Goal: Task Accomplishment & Management: Manage account settings

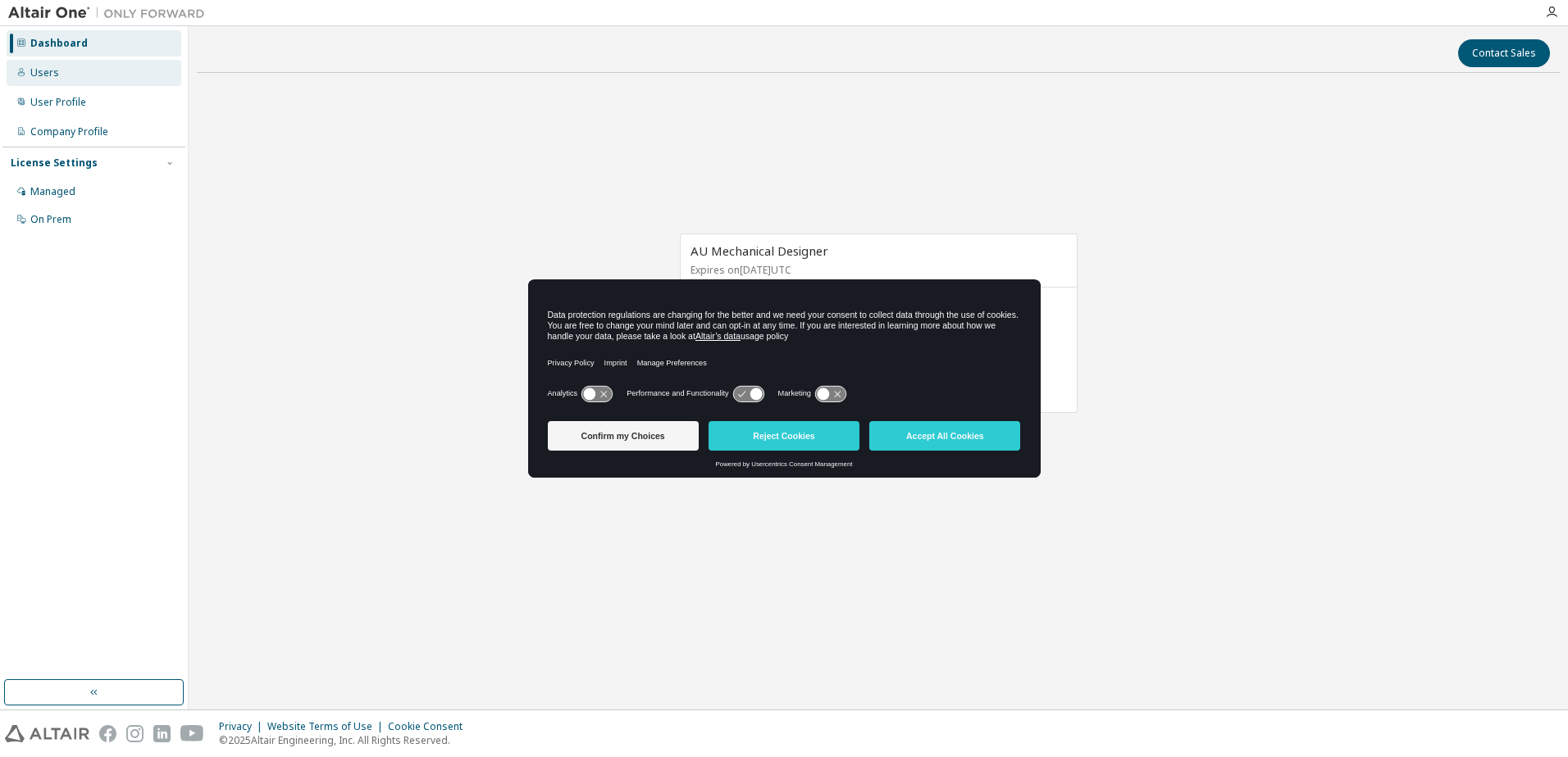
click at [41, 74] on div "Users" at bounding box center [44, 73] width 29 height 13
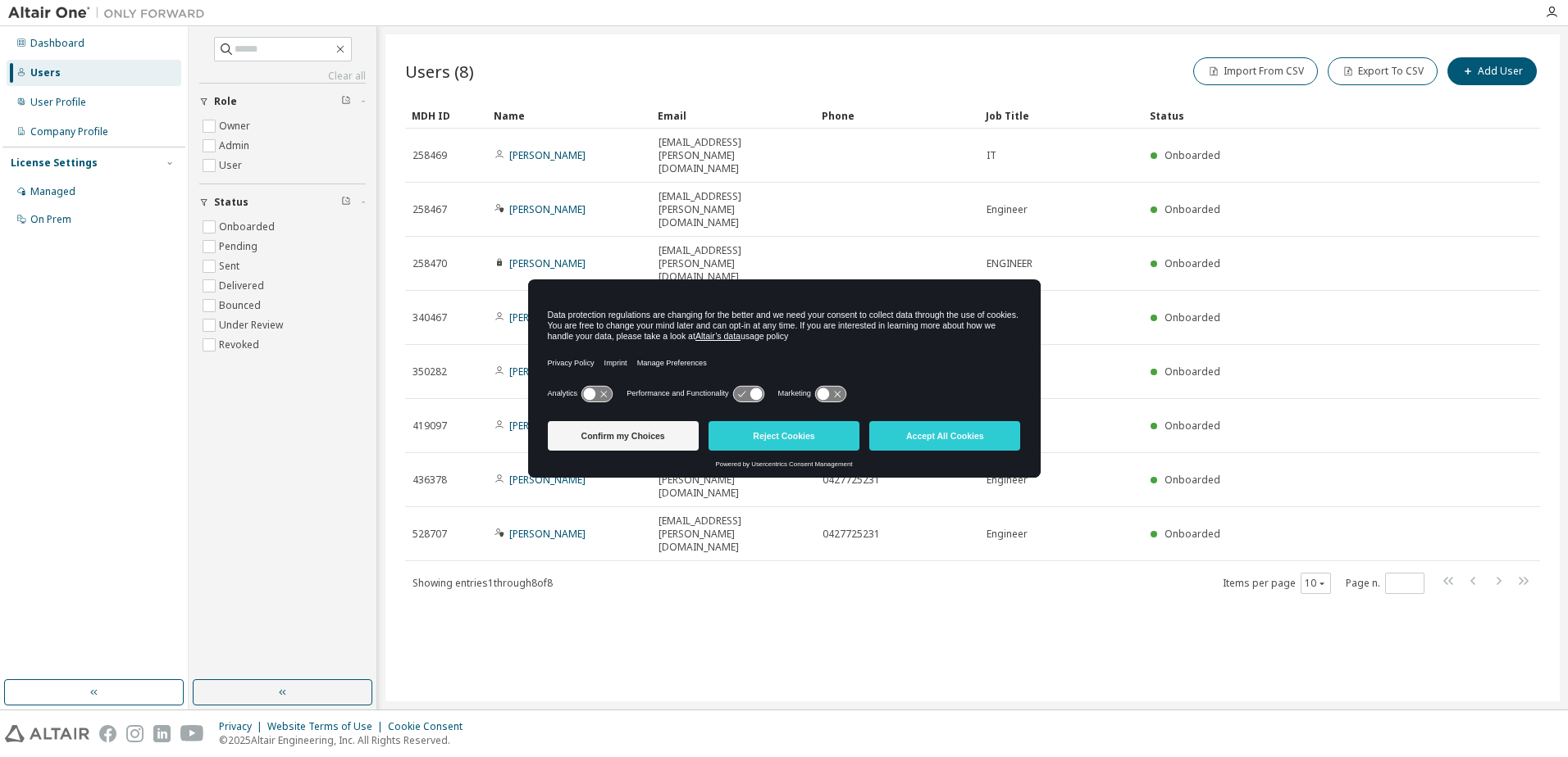
click at [1073, 516] on div "Users (8) Import From CSV Export To CSV Add User Clear Load Save Save As Field …" at bounding box center [972, 368] width 1174 height 667
click at [929, 456] on div "Confirm my Choices Reject Cookies Accept All Cookies" at bounding box center [784, 438] width 474 height 46
click at [934, 435] on button "Accept All Cookies" at bounding box center [944, 436] width 151 height 29
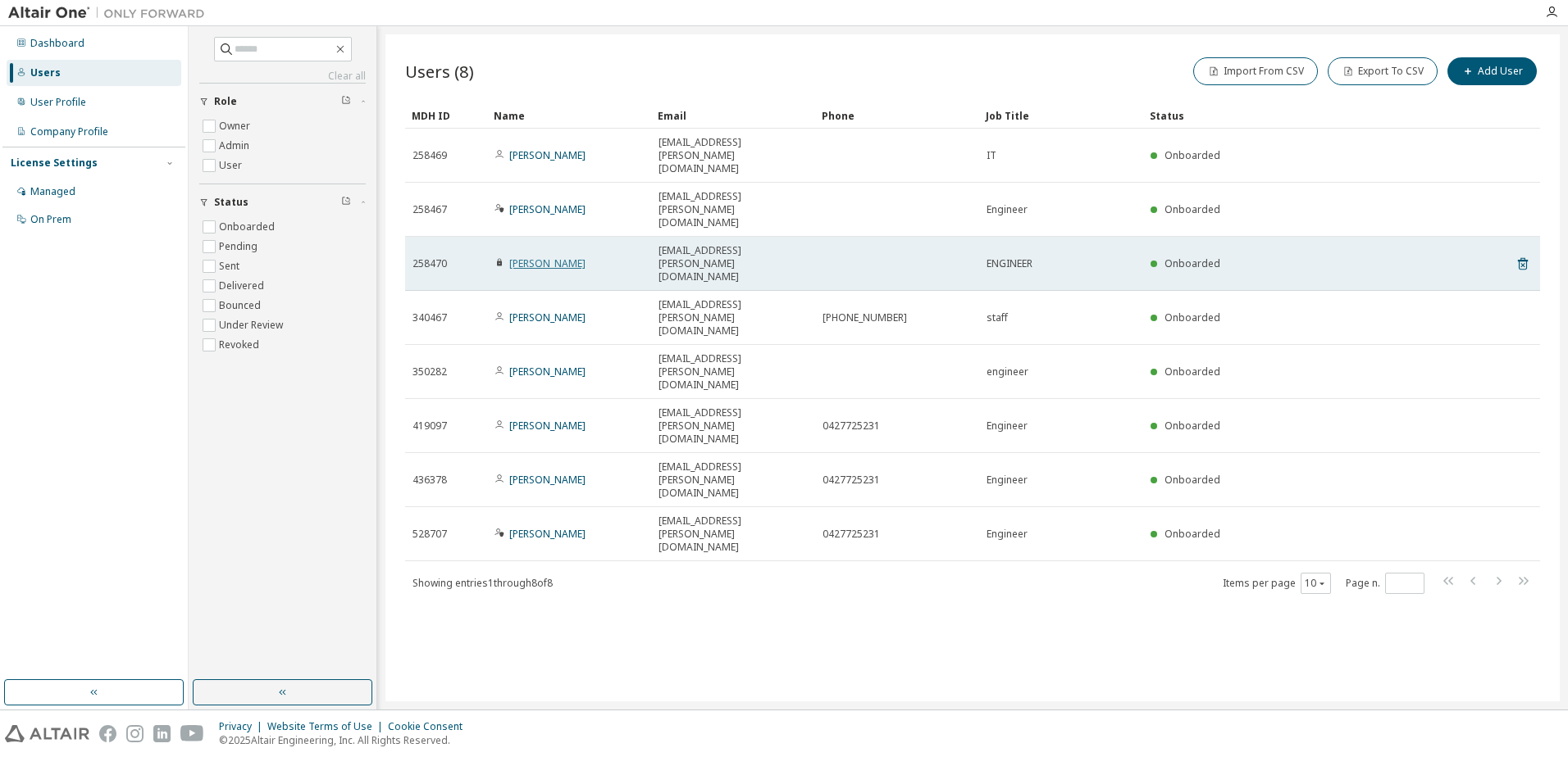
click at [538, 256] on link "TADAHIRO KONDO" at bounding box center [547, 263] width 76 height 14
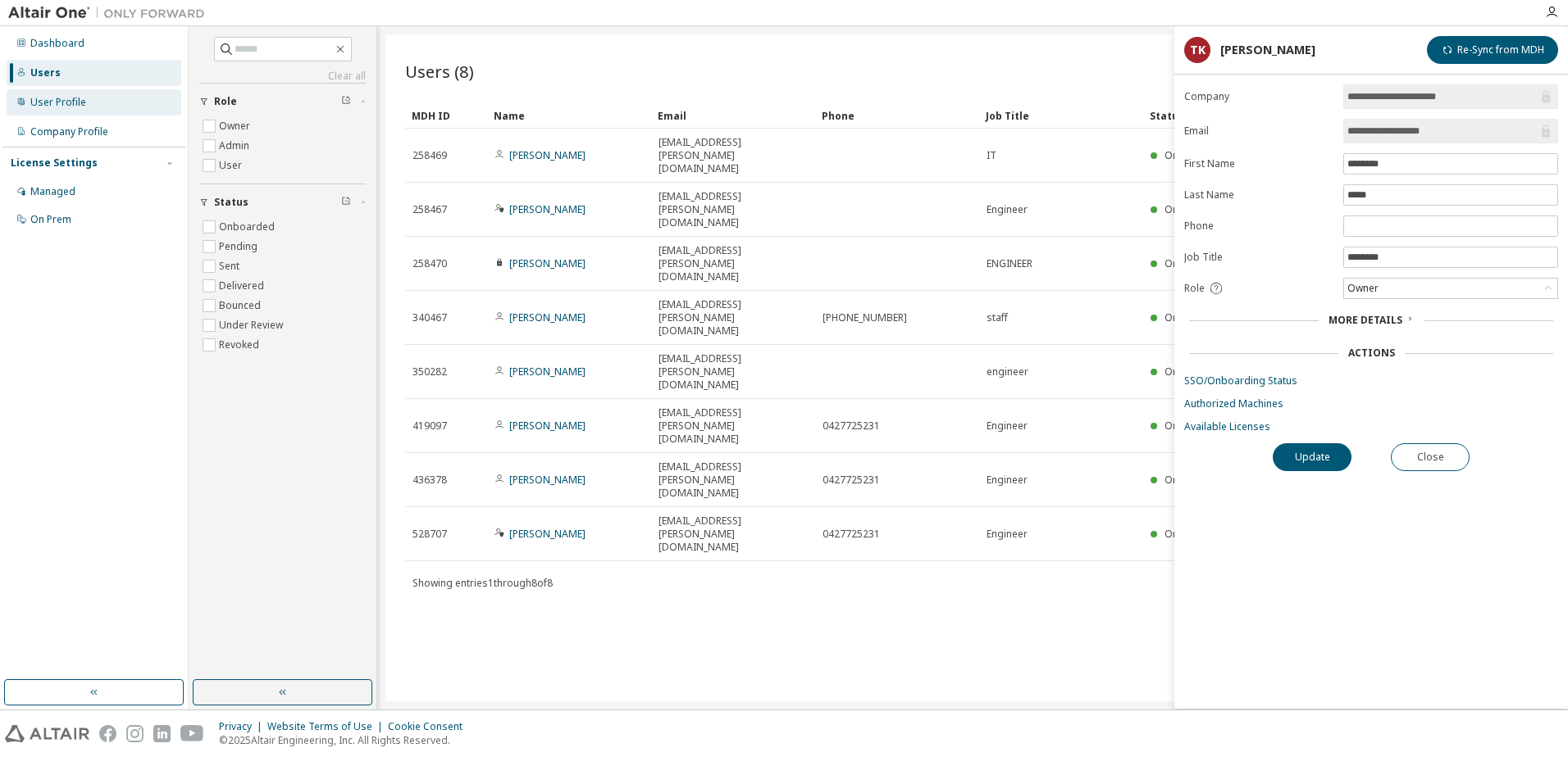
click at [72, 100] on div "User Profile" at bounding box center [57, 102] width 55 height 13
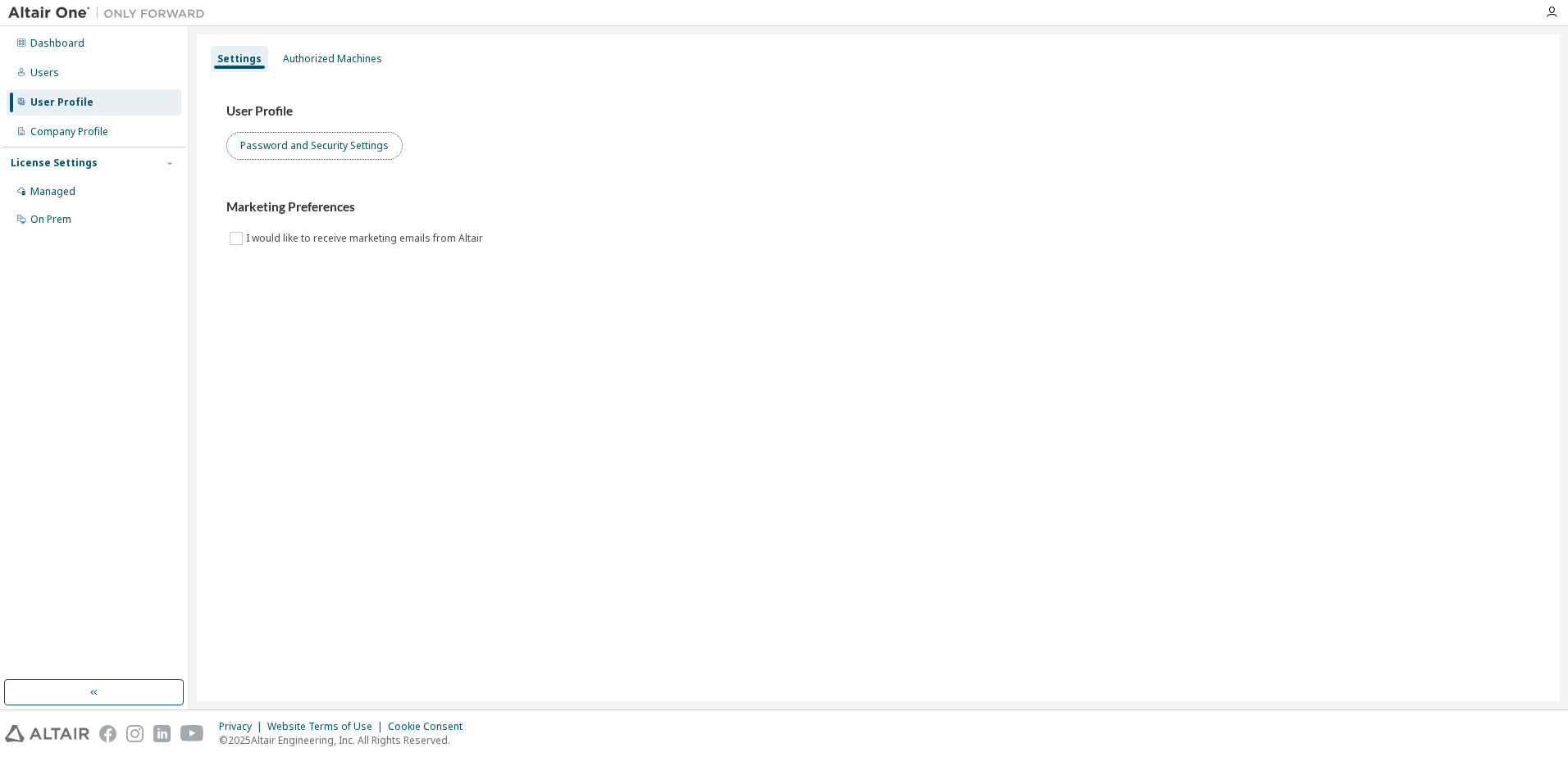
click at [276, 147] on button "Password and Security Settings" at bounding box center [315, 147] width 177 height 28
click at [60, 44] on div "Dashboard" at bounding box center [57, 43] width 54 height 13
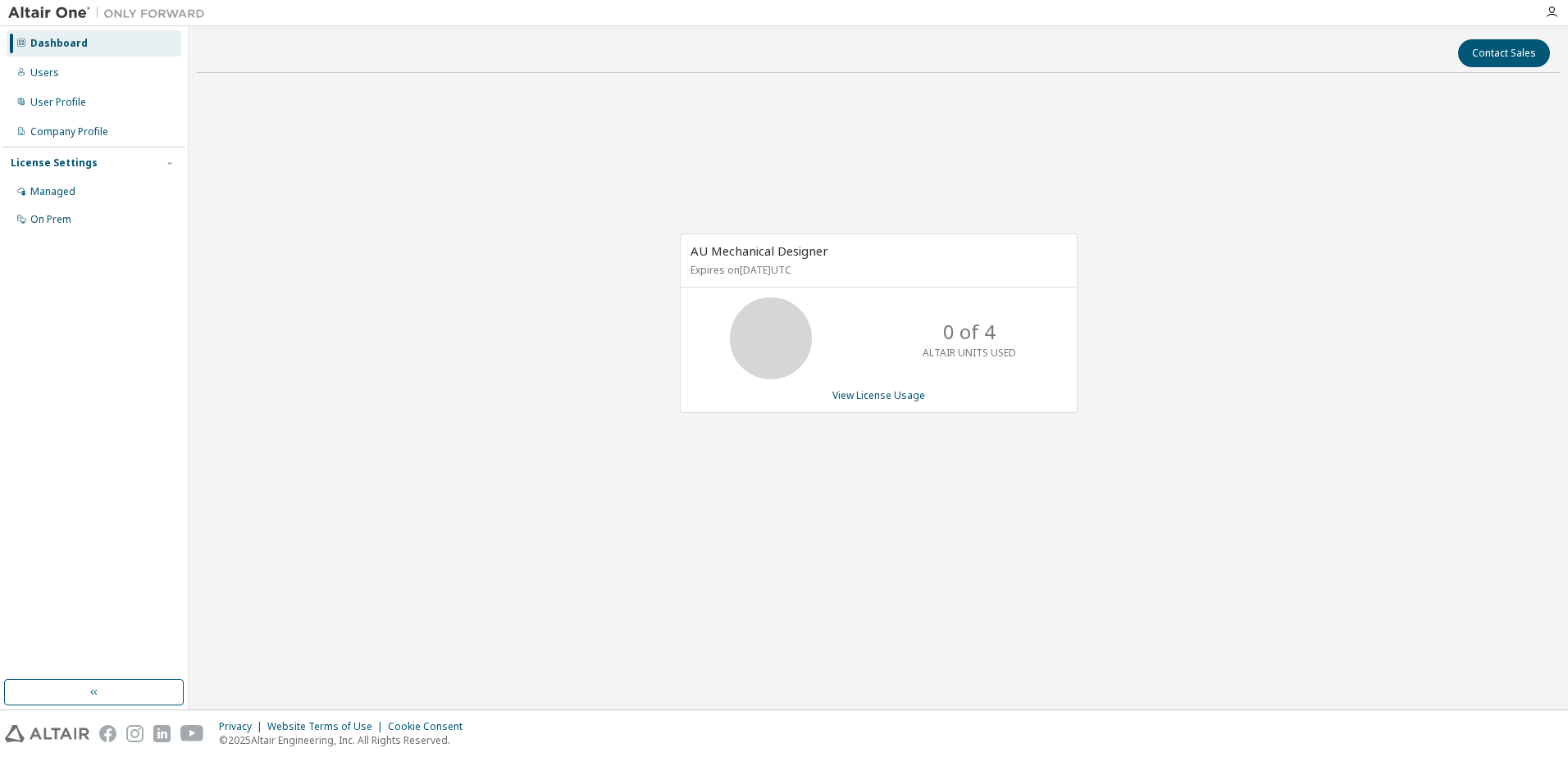
click at [860, 341] on div "0 of 4 ALTAIR UNITS USED" at bounding box center [878, 338] width 396 height 82
click at [907, 396] on link "View License Usage" at bounding box center [878, 395] width 93 height 14
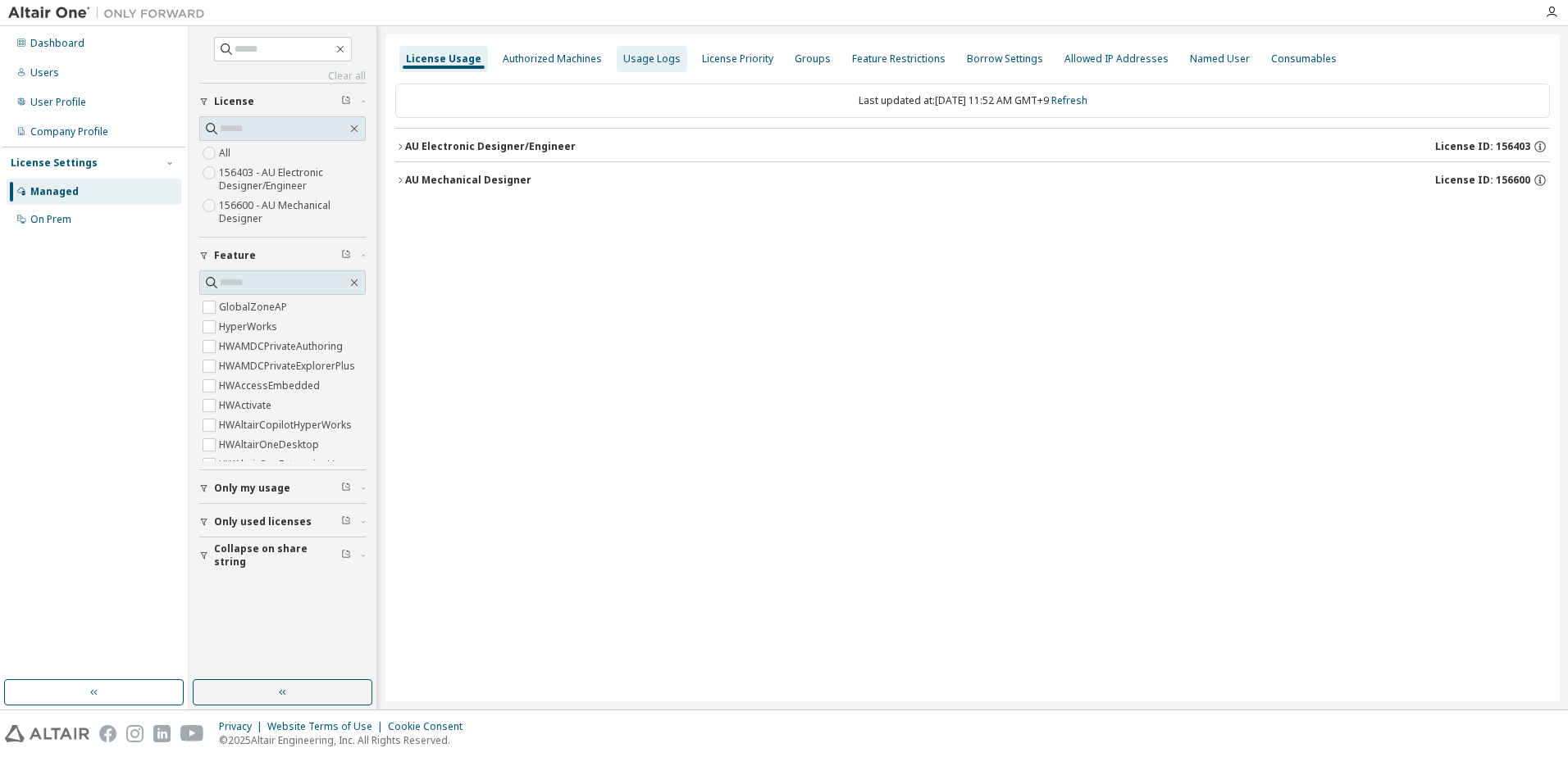
click at [649, 68] on div "Usage Logs" at bounding box center [651, 59] width 70 height 26
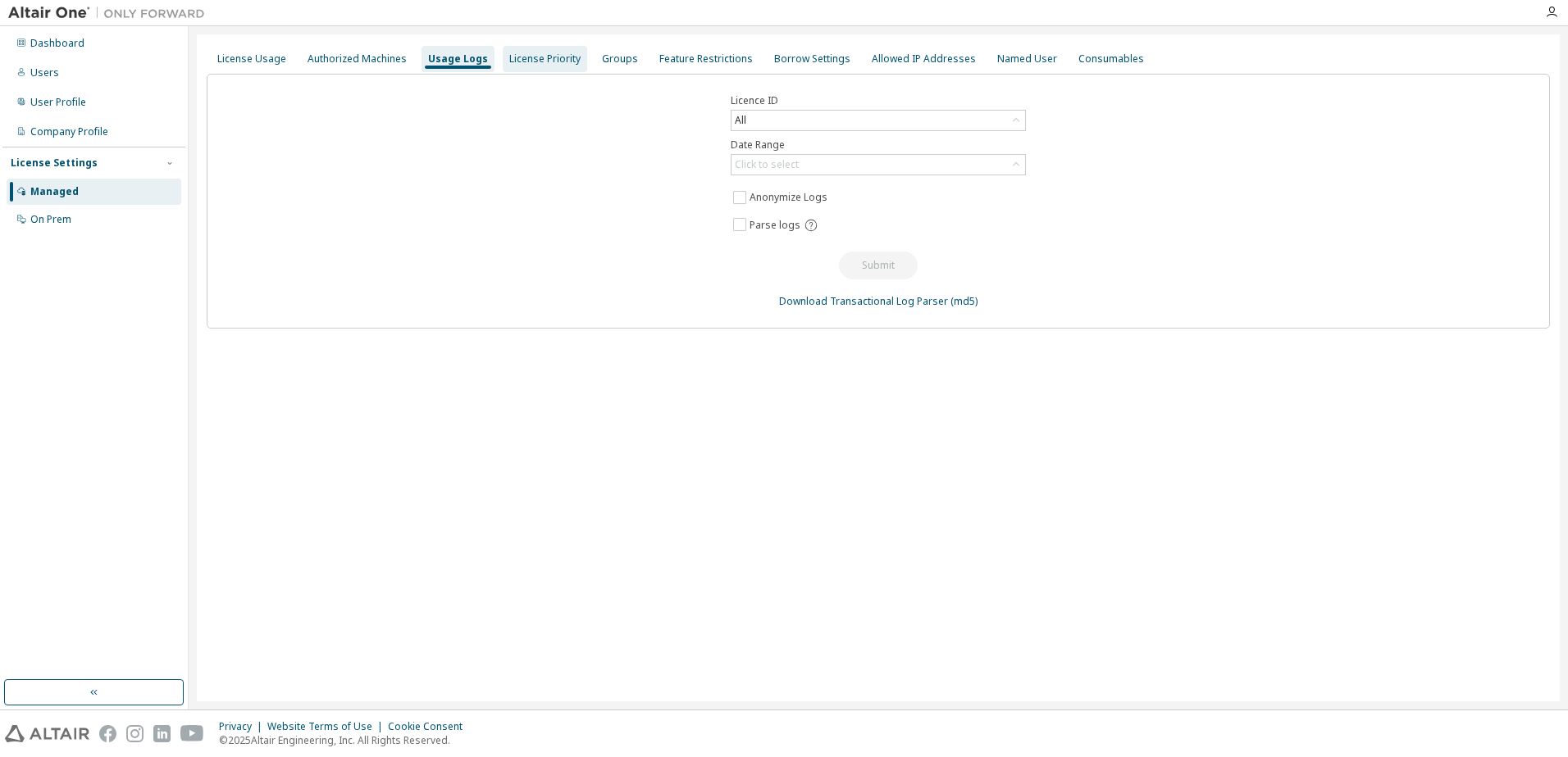
click at [538, 67] on div "License Priority" at bounding box center [545, 59] width 85 height 26
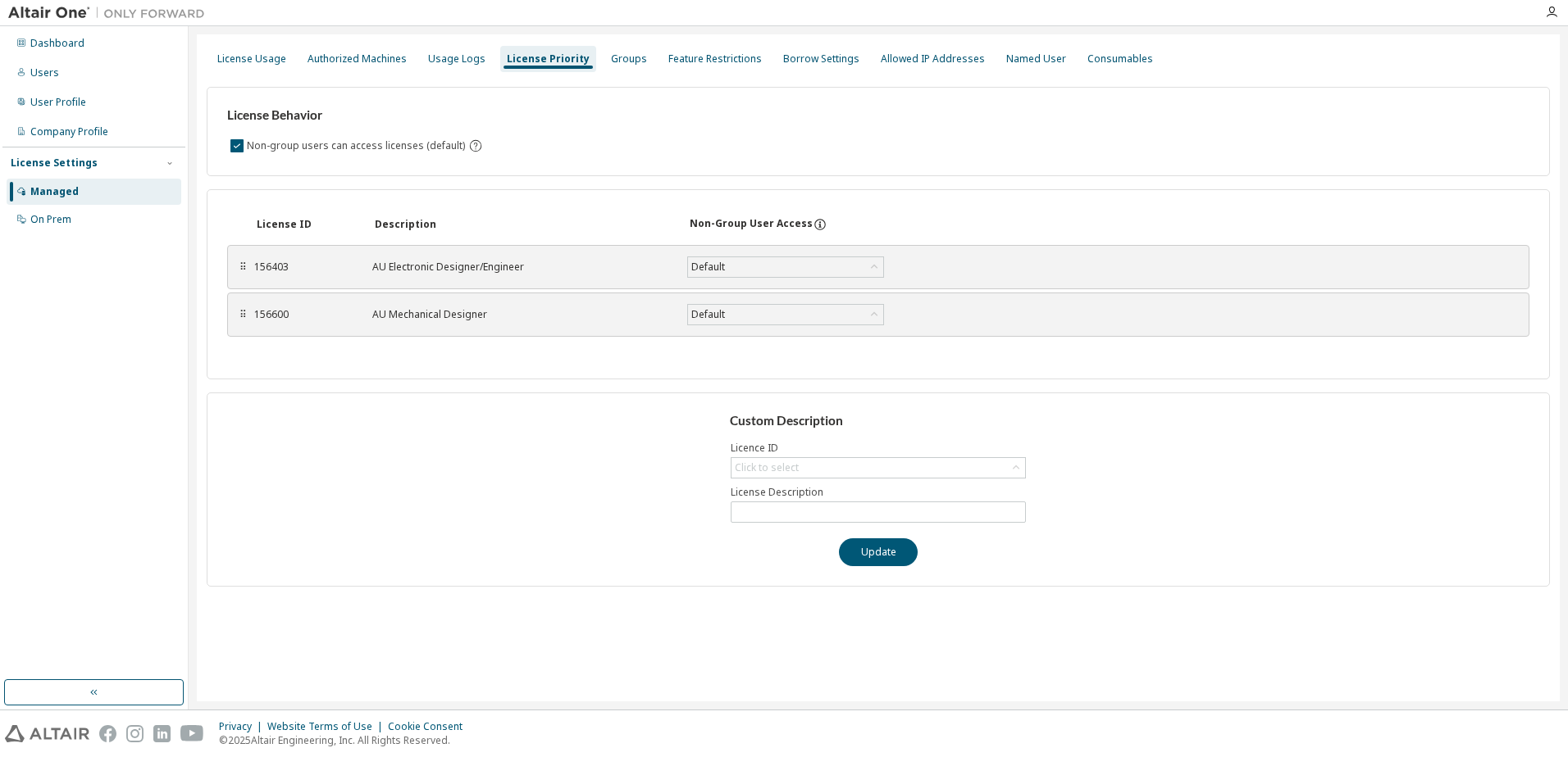
click at [773, 479] on div "Custom Description Licence ID Click to select License Description Update" at bounding box center [878, 489] width 1343 height 194
click at [795, 471] on div "Click to select" at bounding box center [767, 468] width 64 height 13
click at [810, 531] on li "156600 - AU Mechanical Designer" at bounding box center [877, 535] width 290 height 22
type input "**********"
click at [635, 68] on div "Groups" at bounding box center [629, 59] width 49 height 26
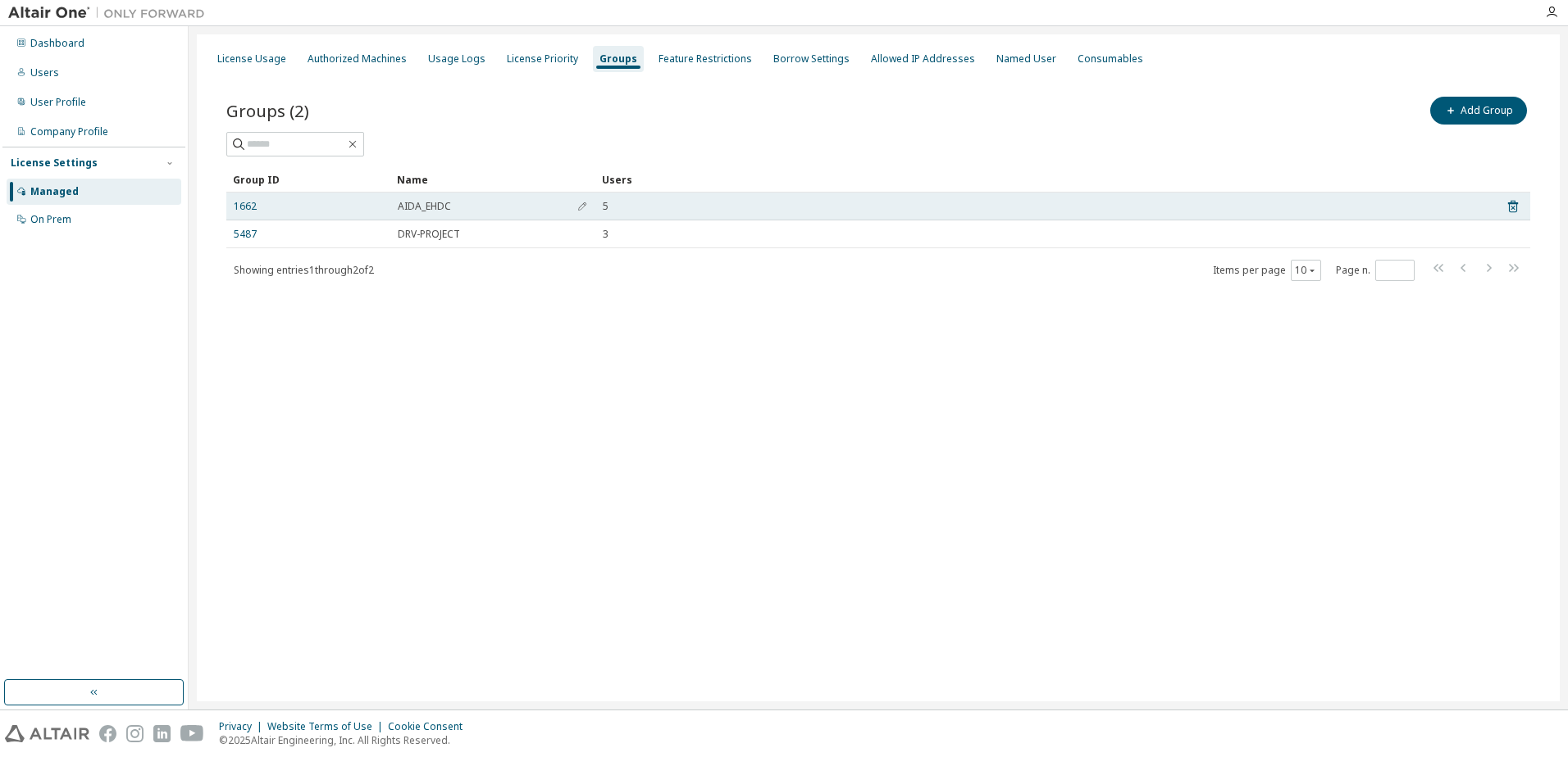
click at [442, 203] on span "AIDA_EHDC" at bounding box center [424, 207] width 54 height 13
click at [436, 209] on span "AIDA_EHDC" at bounding box center [424, 207] width 54 height 13
drag, startPoint x: 436, startPoint y: 209, endPoint x: 603, endPoint y: 207, distance: 167.0
click at [603, 207] on span "5" at bounding box center [605, 207] width 6 height 13
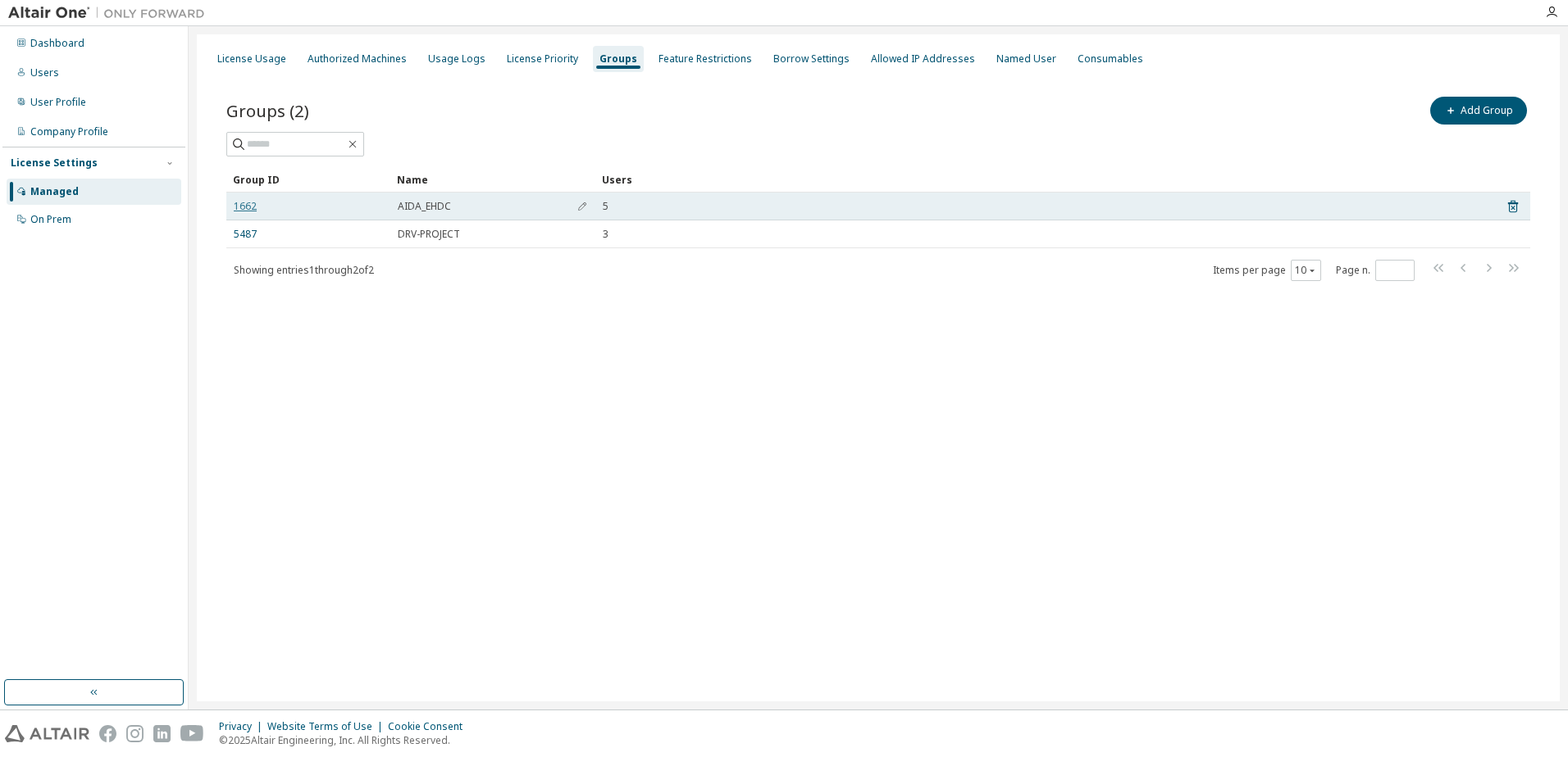
click at [237, 210] on link "1662" at bounding box center [245, 207] width 23 height 13
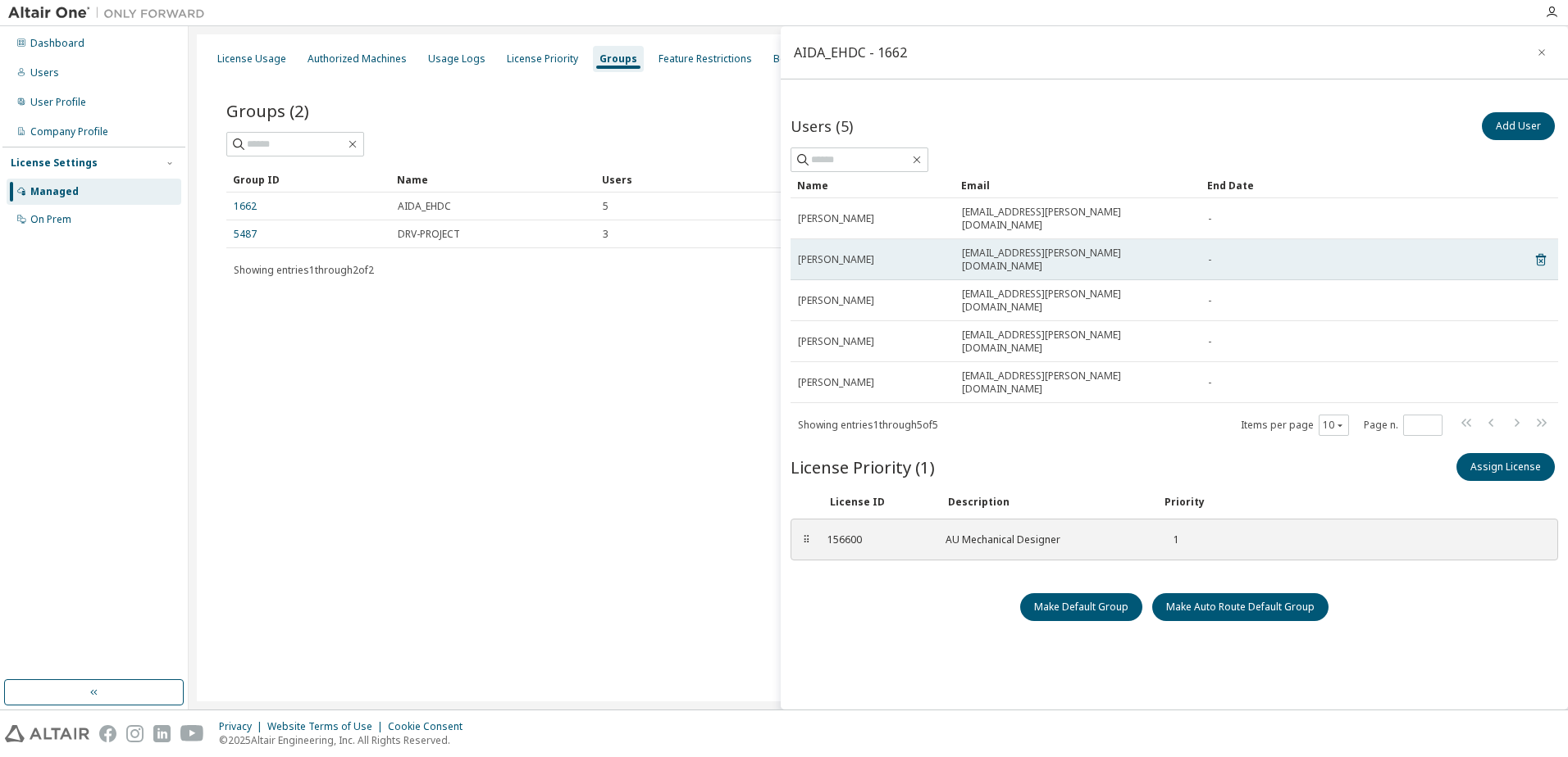
click at [957, 241] on td "kondota@aida.co.jp" at bounding box center [1078, 260] width 246 height 41
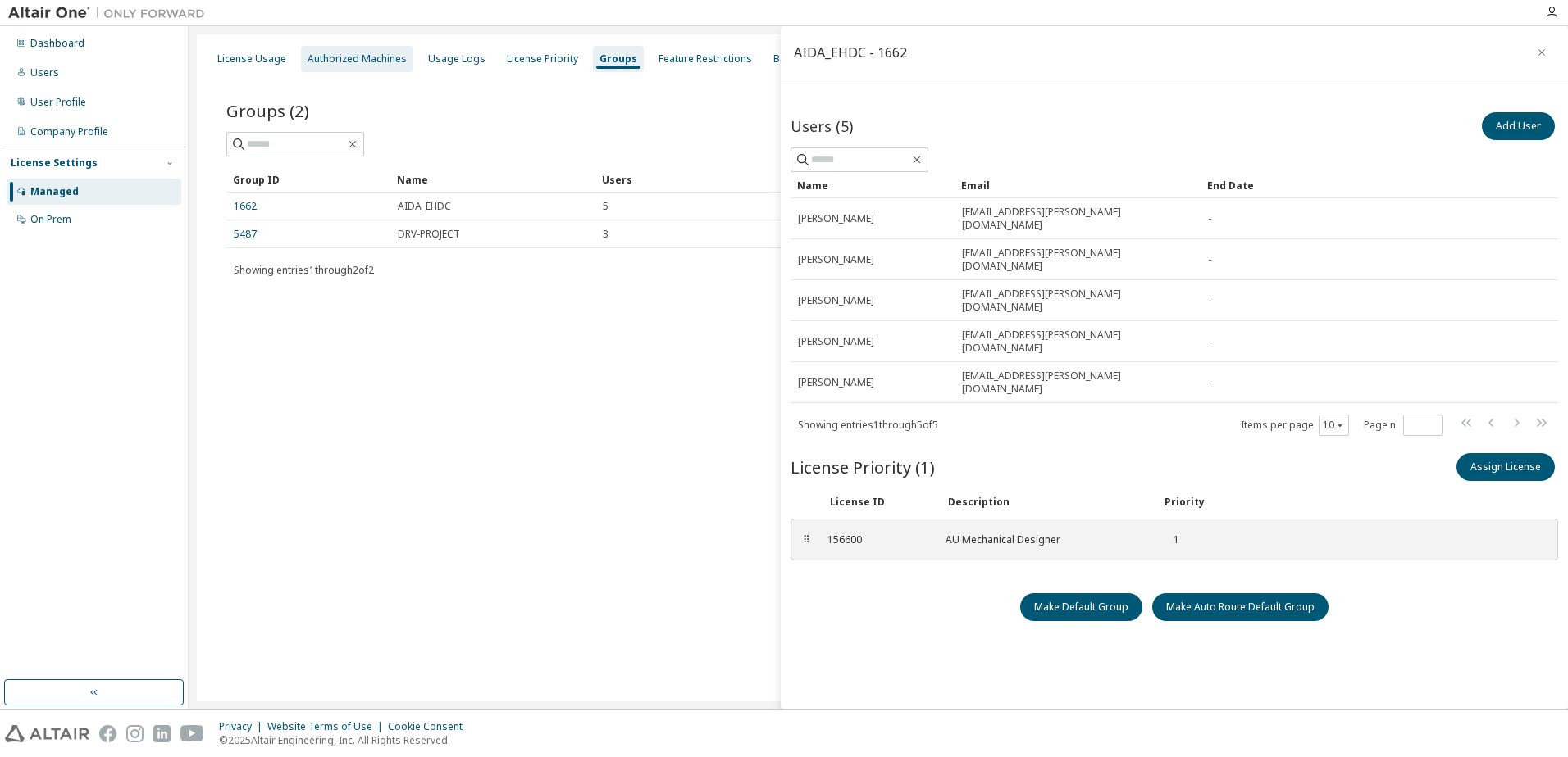
click at [361, 58] on div "Authorized Machines" at bounding box center [357, 59] width 100 height 13
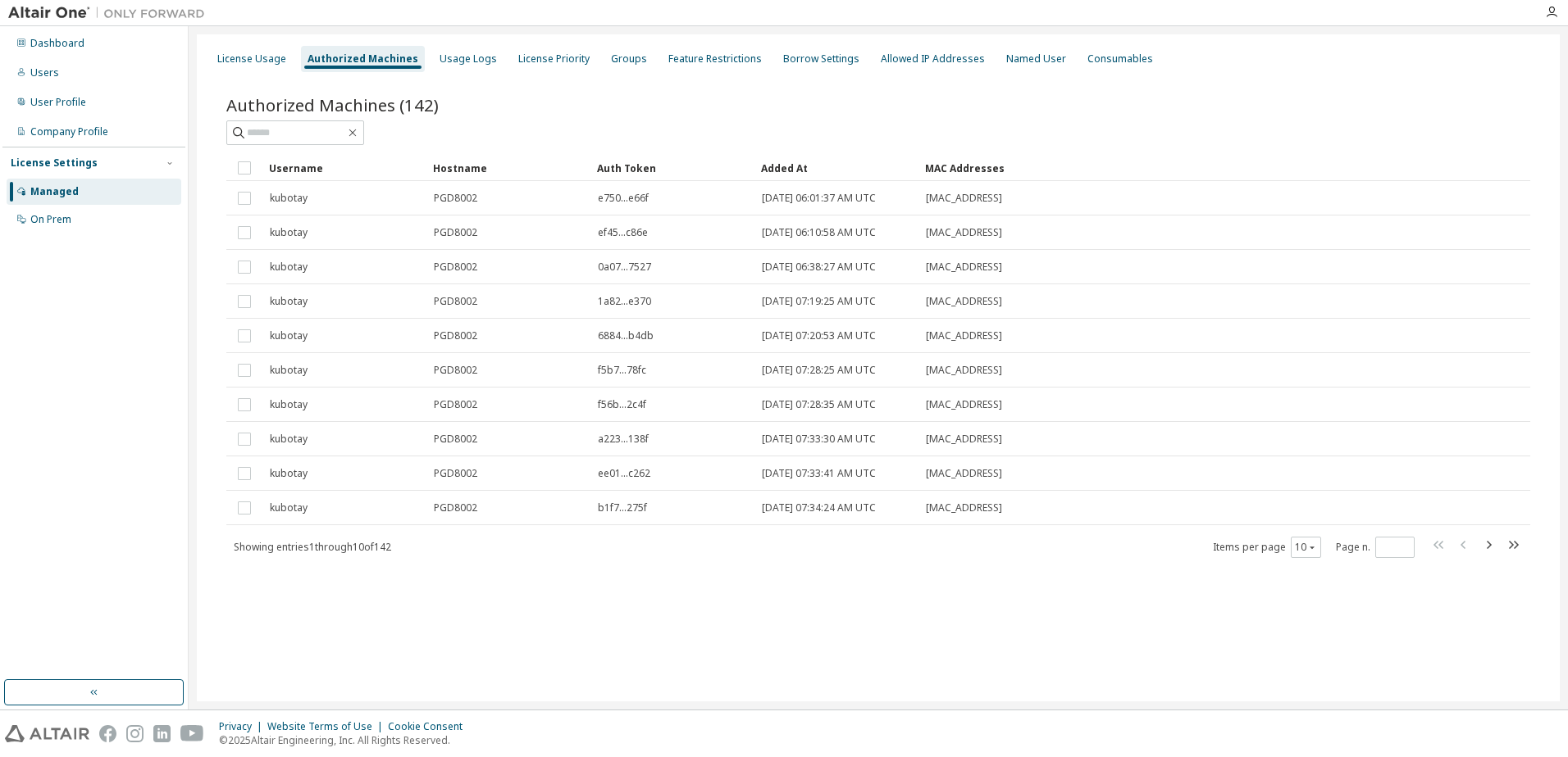
click at [1525, 548] on div "Showing entries 1 through 10 of 142 Items per page 10 Page n. *" at bounding box center [878, 547] width 1304 height 23
click at [1507, 546] on icon "button" at bounding box center [1513, 545] width 20 height 20
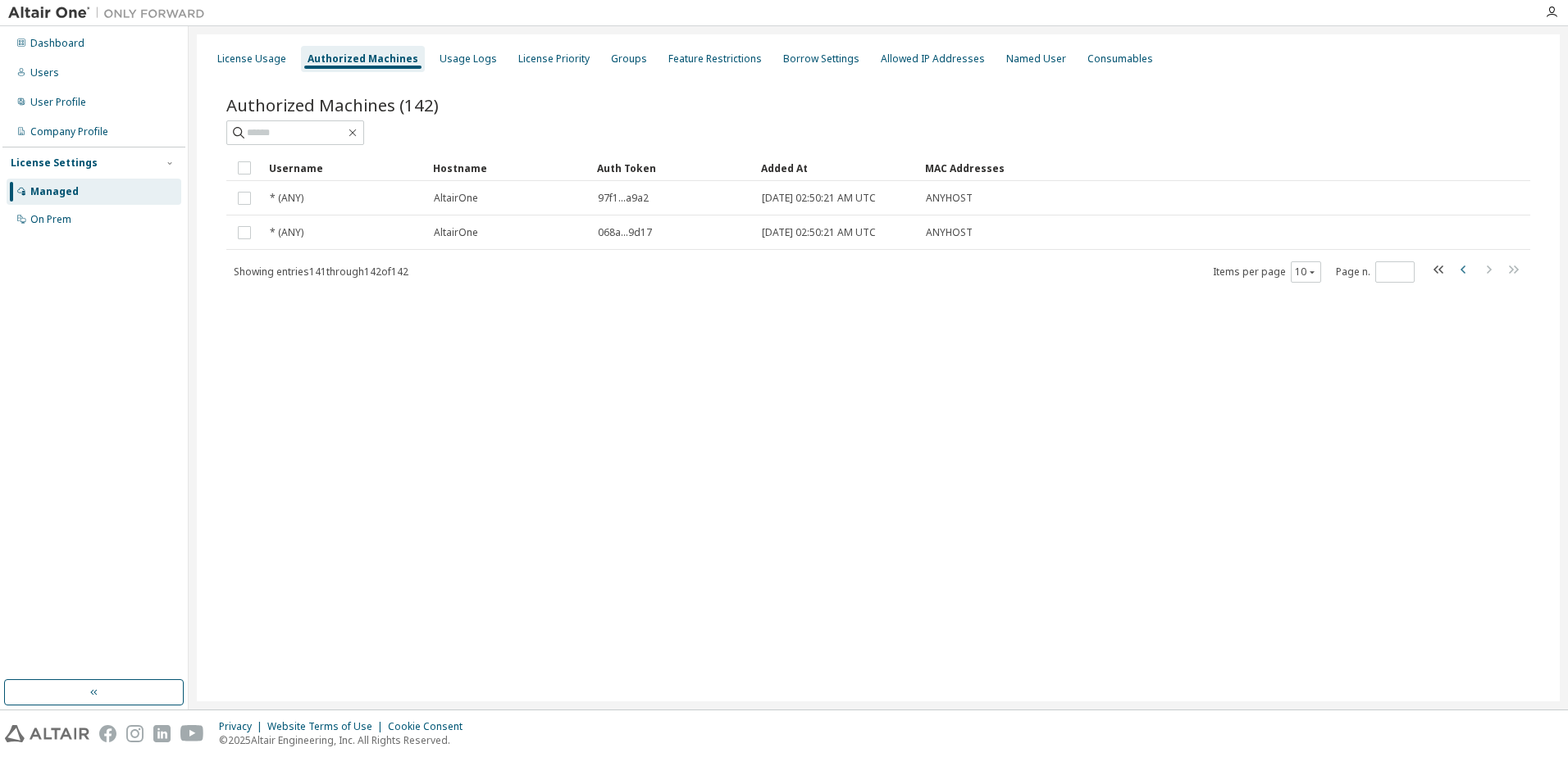
click at [1466, 270] on icon "button" at bounding box center [1463, 270] width 20 height 20
type input "**"
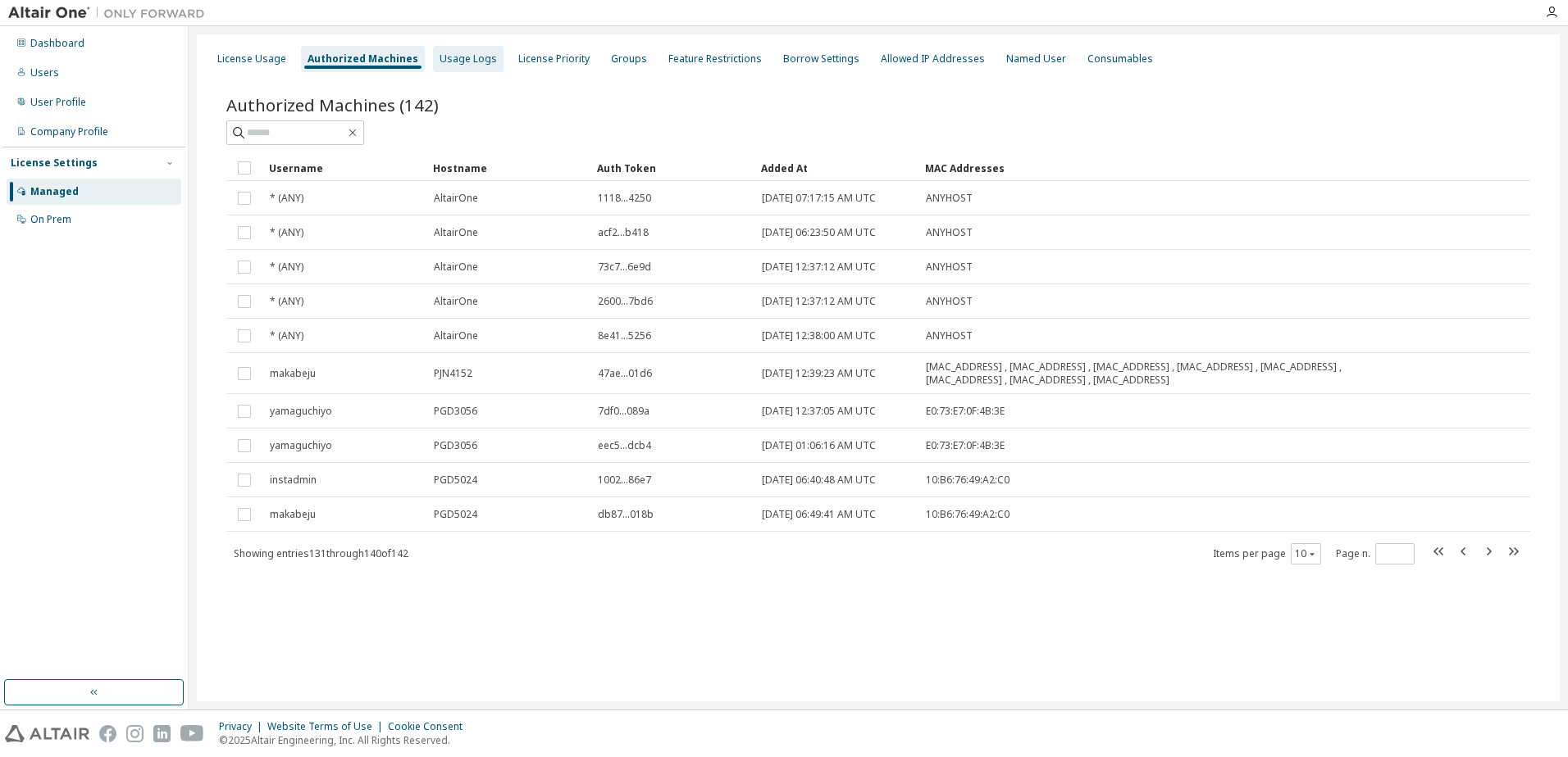
click at [468, 66] on div "Usage Logs" at bounding box center [468, 59] width 70 height 26
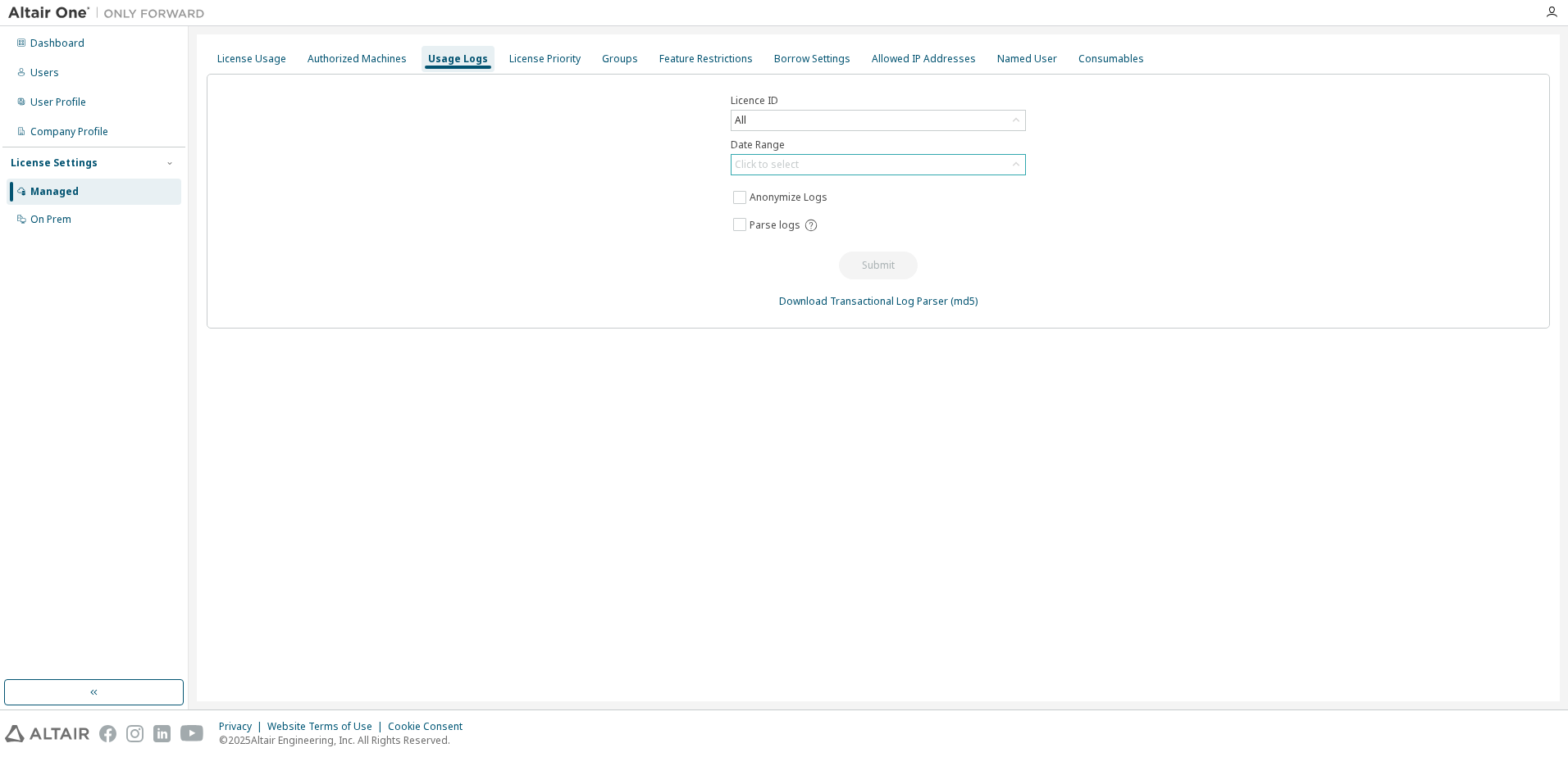
click at [775, 169] on div "Click to select" at bounding box center [767, 164] width 64 height 13
click at [791, 205] on li "Last 30 days" at bounding box center [877, 210] width 290 height 22
click at [857, 263] on button "Submit" at bounding box center [878, 266] width 79 height 28
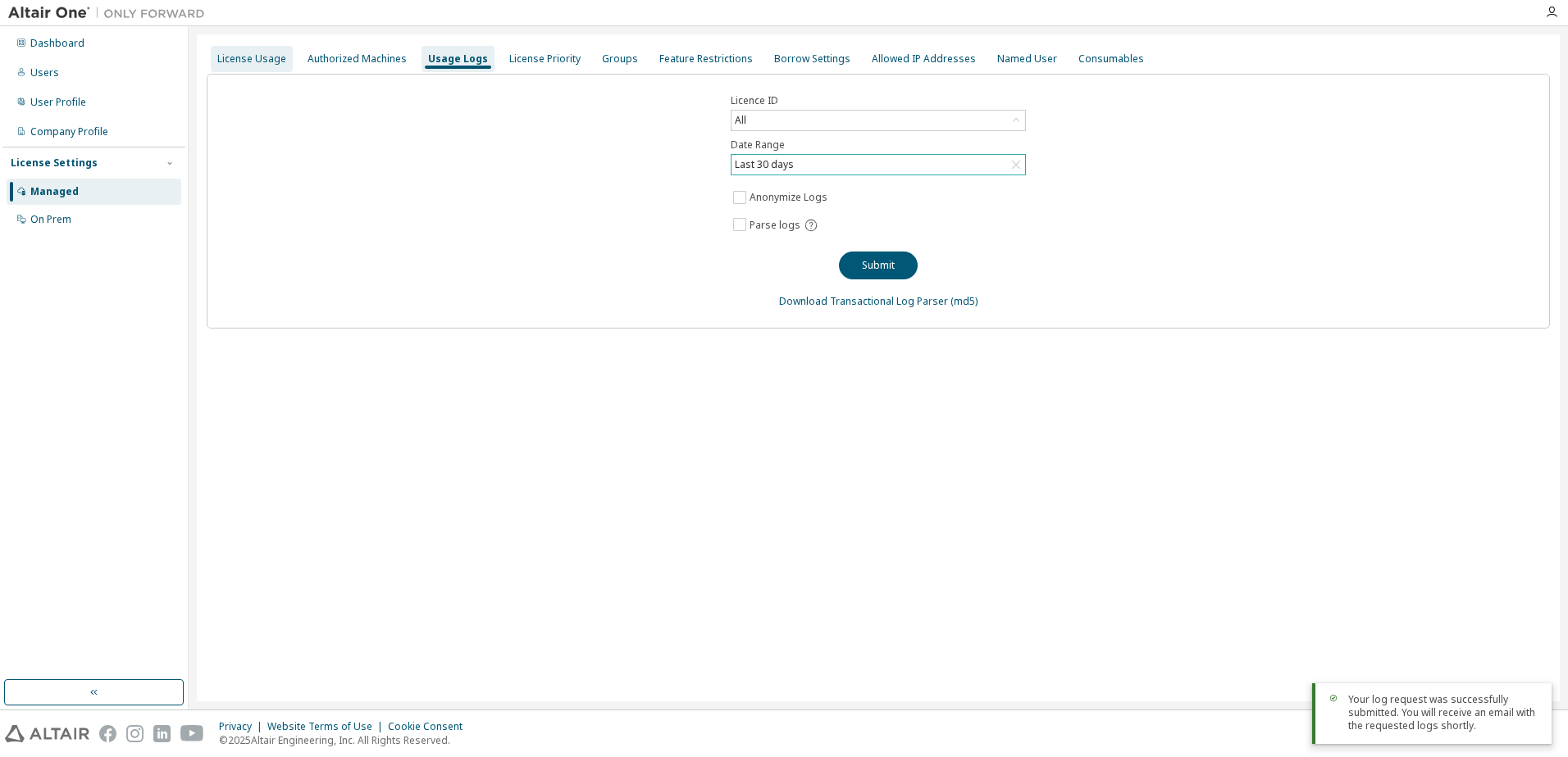
click at [268, 70] on div "License Usage" at bounding box center [251, 59] width 82 height 26
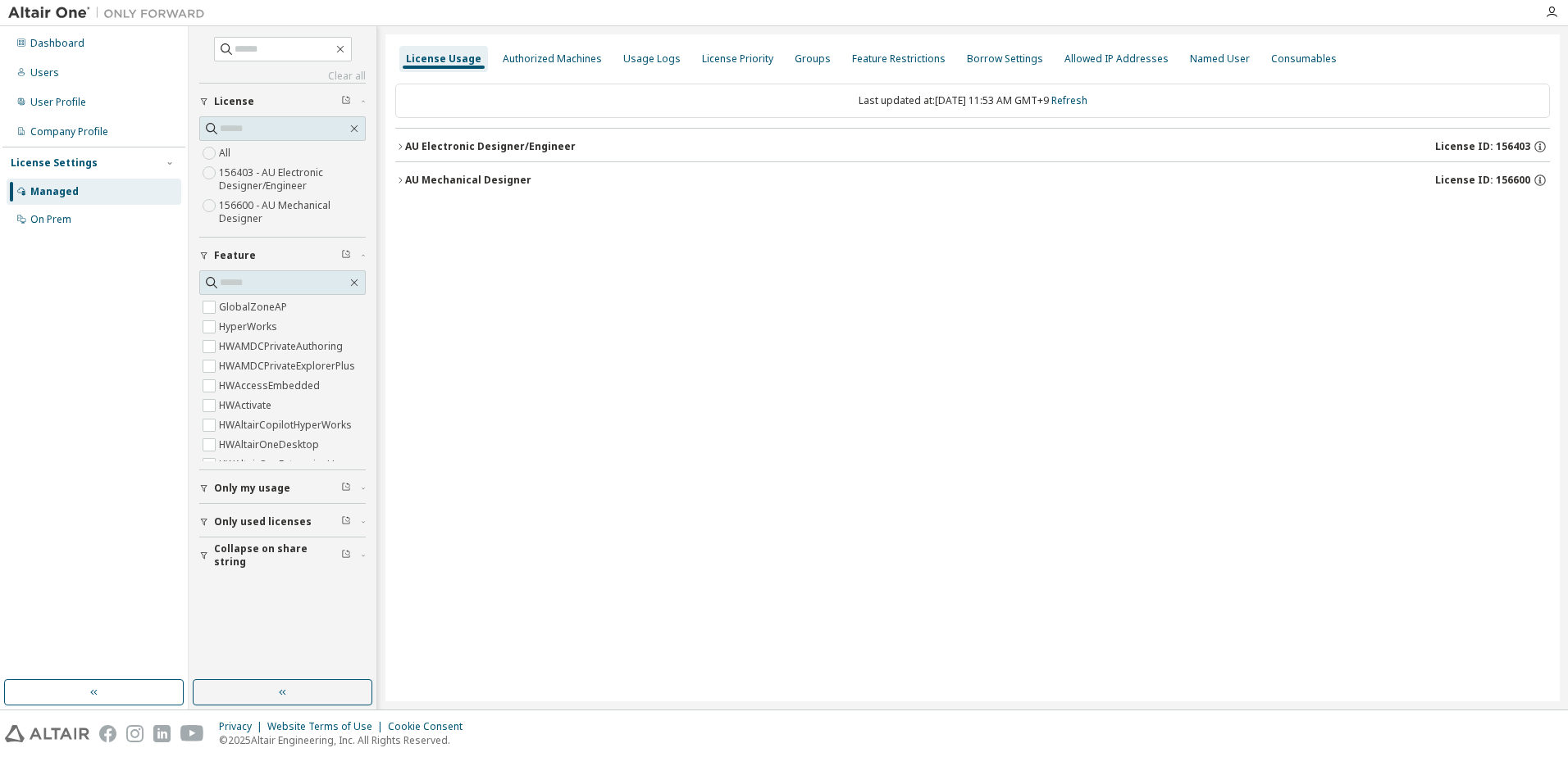
click at [512, 180] on div "AU Mechanical Designer" at bounding box center [468, 180] width 126 height 13
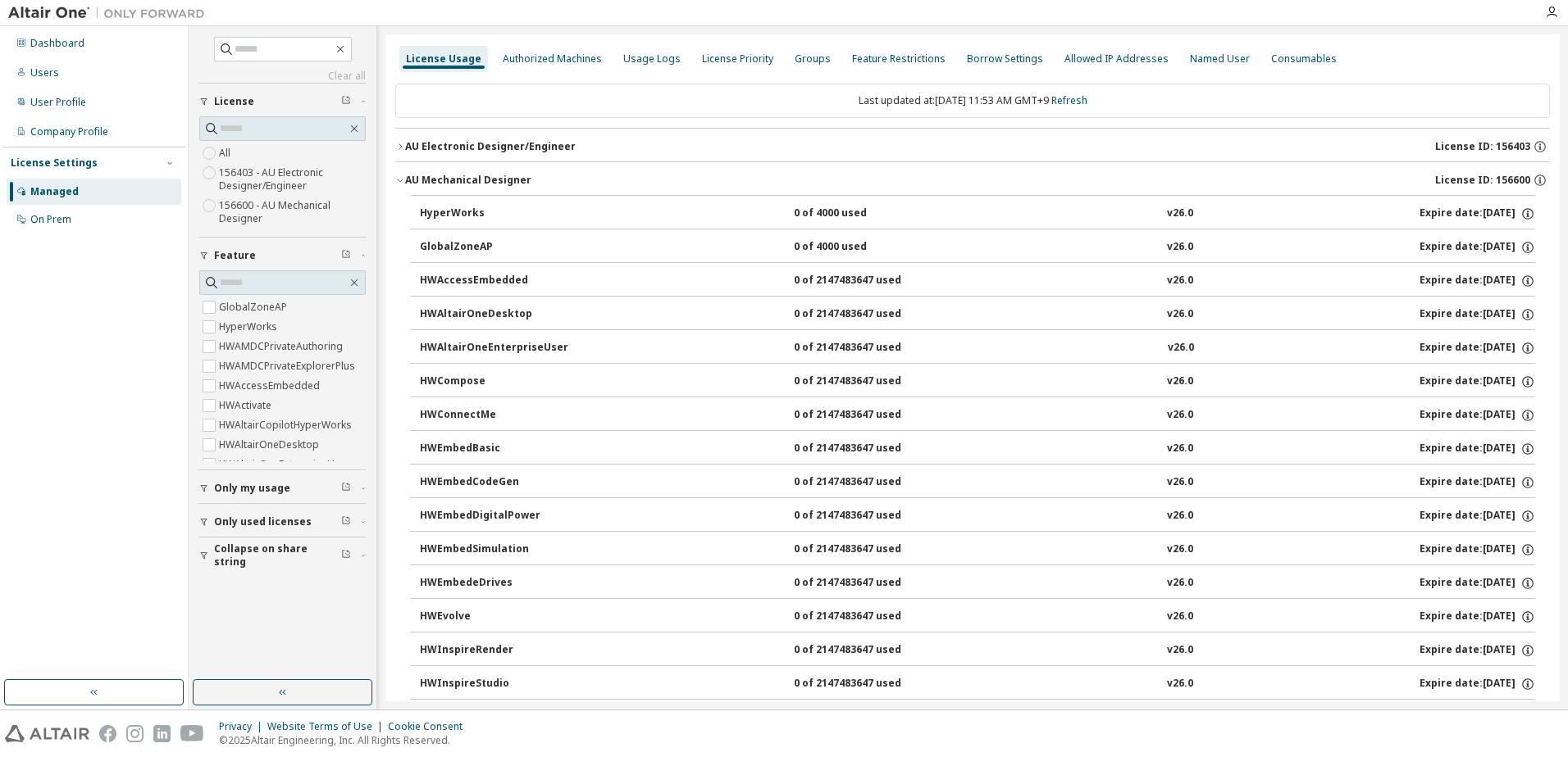
click at [493, 145] on div "AU Electronic Designer/Engineer" at bounding box center [490, 147] width 171 height 13
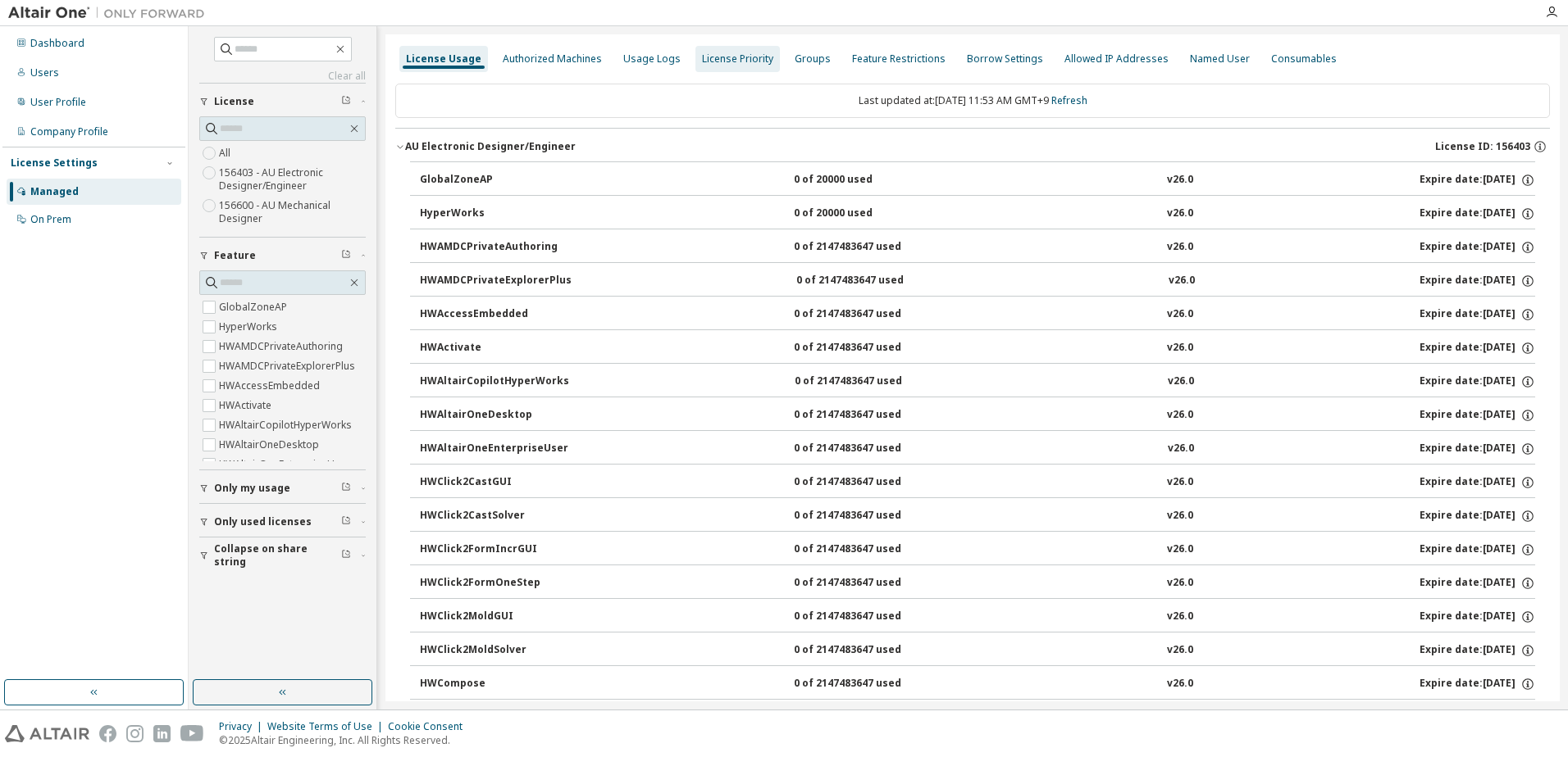
click at [709, 62] on div "License Priority" at bounding box center [737, 59] width 71 height 13
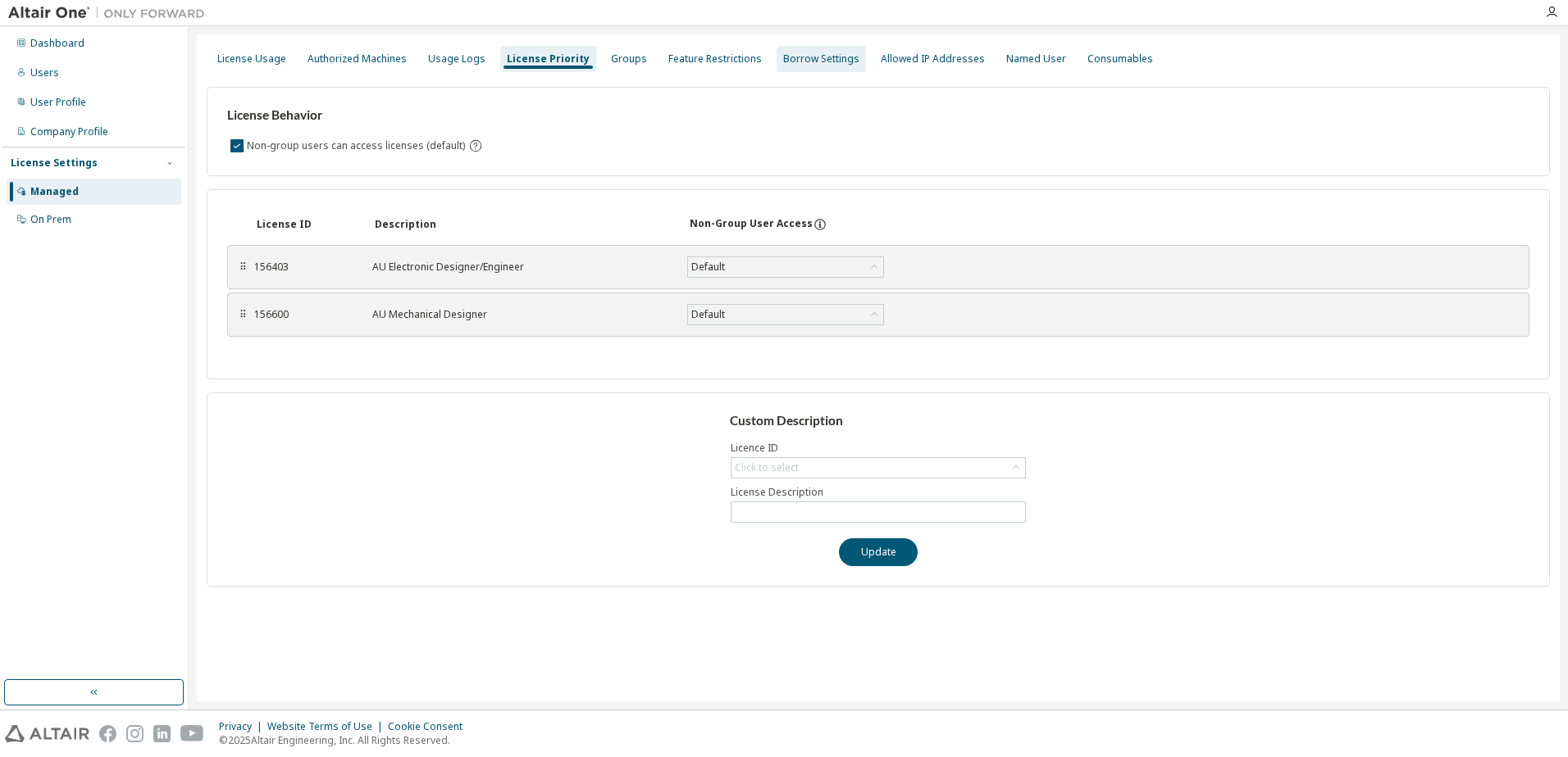
click at [784, 61] on div "Borrow Settings" at bounding box center [821, 59] width 76 height 13
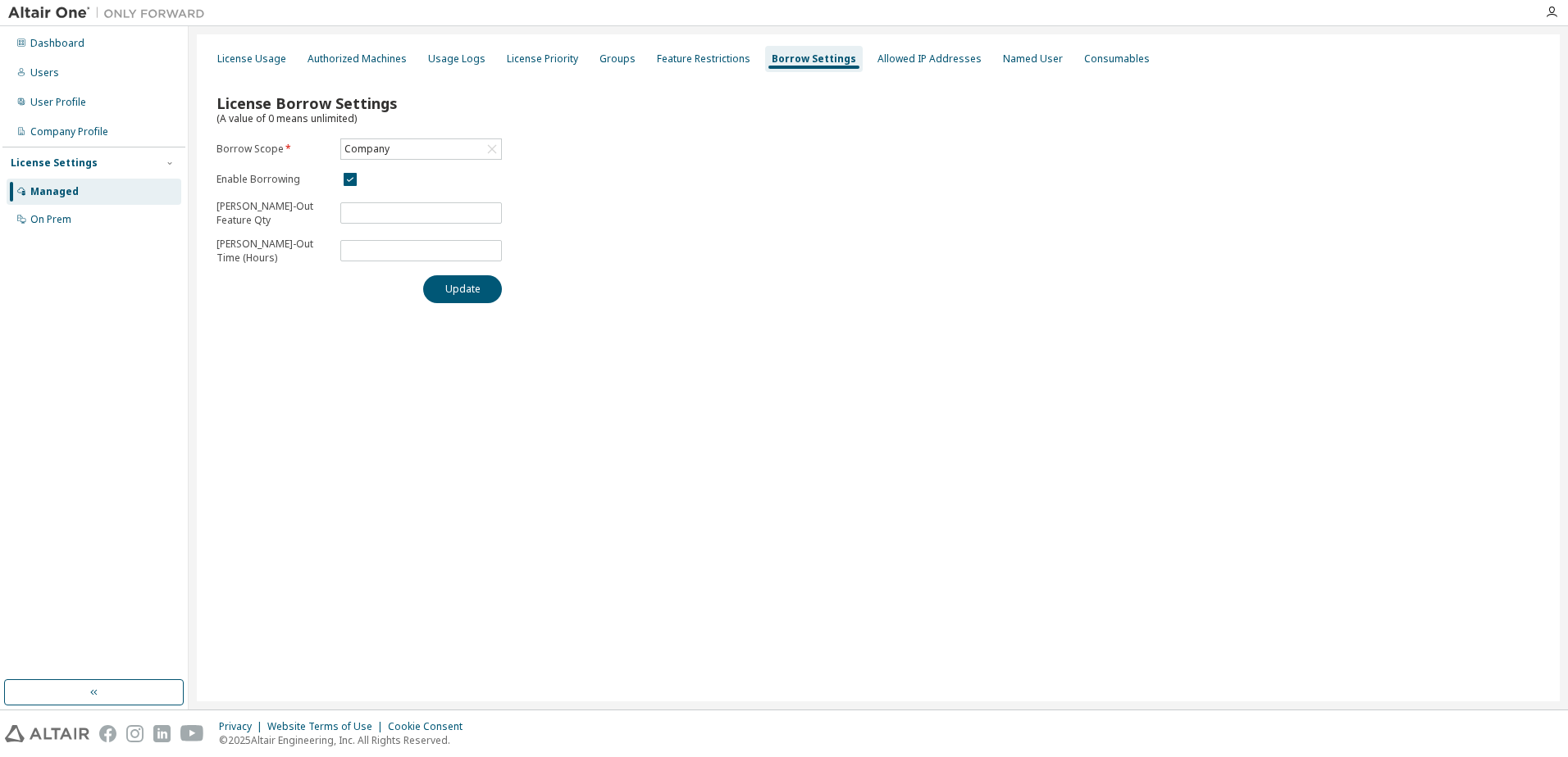
click at [698, 172] on div "License Borrow Settings (A value of 0 means unlimited) Borrow Scope * Company E…" at bounding box center [878, 193] width 1343 height 239
click at [33, 81] on div "Users" at bounding box center [94, 73] width 175 height 26
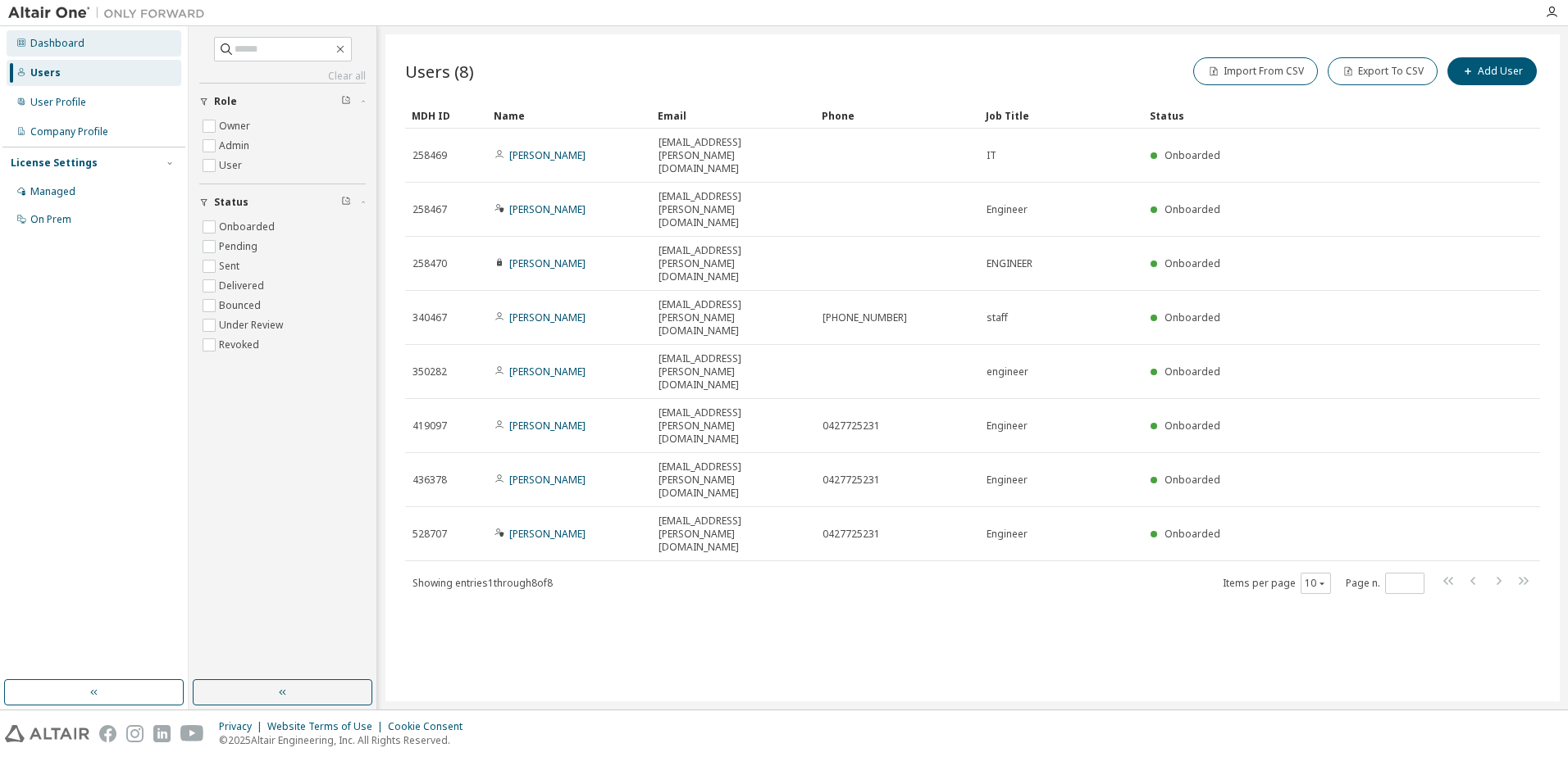
click at [63, 52] on div "Dashboard" at bounding box center [94, 43] width 175 height 26
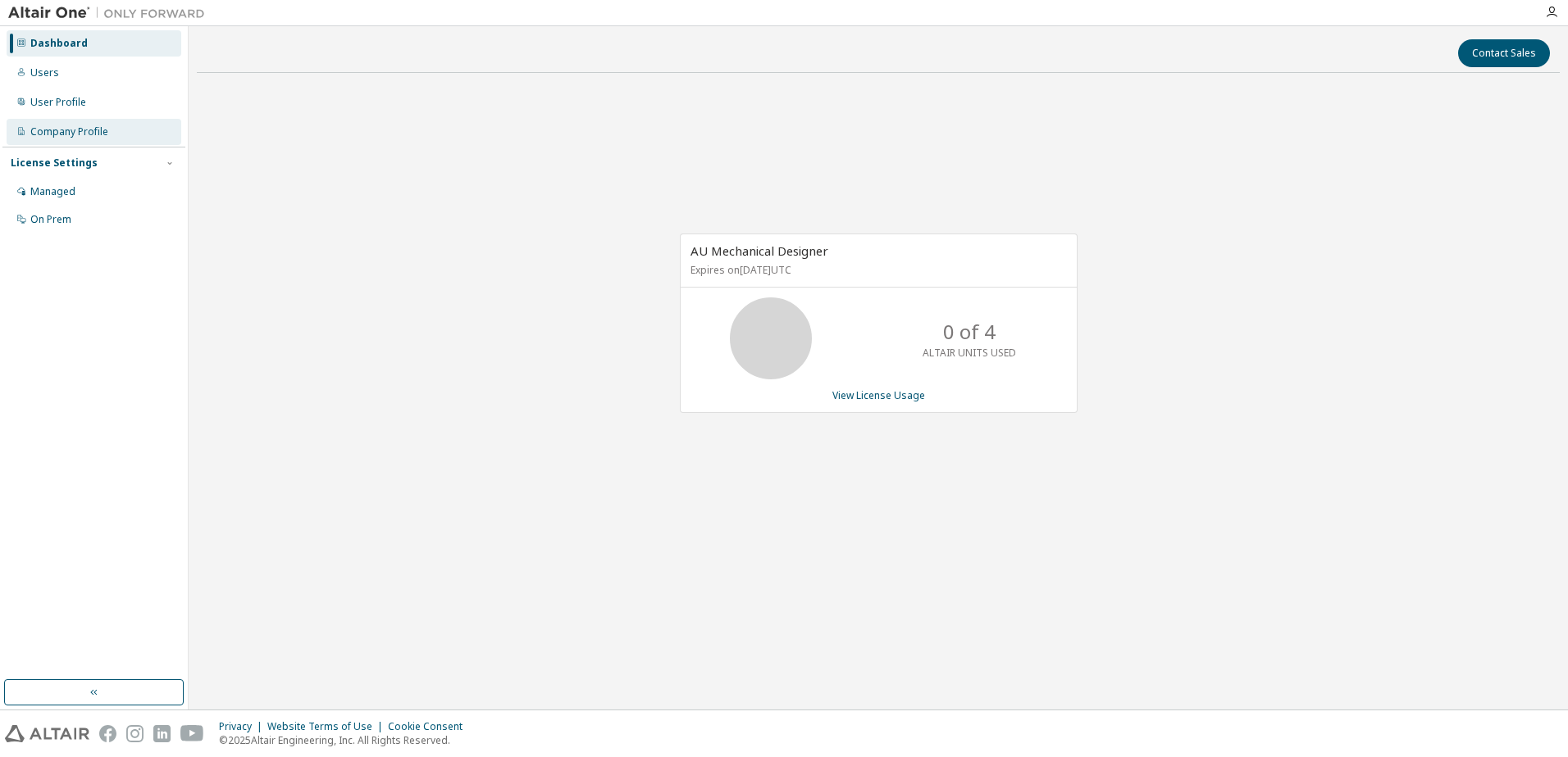
click at [54, 128] on div "Company Profile" at bounding box center [69, 132] width 78 height 13
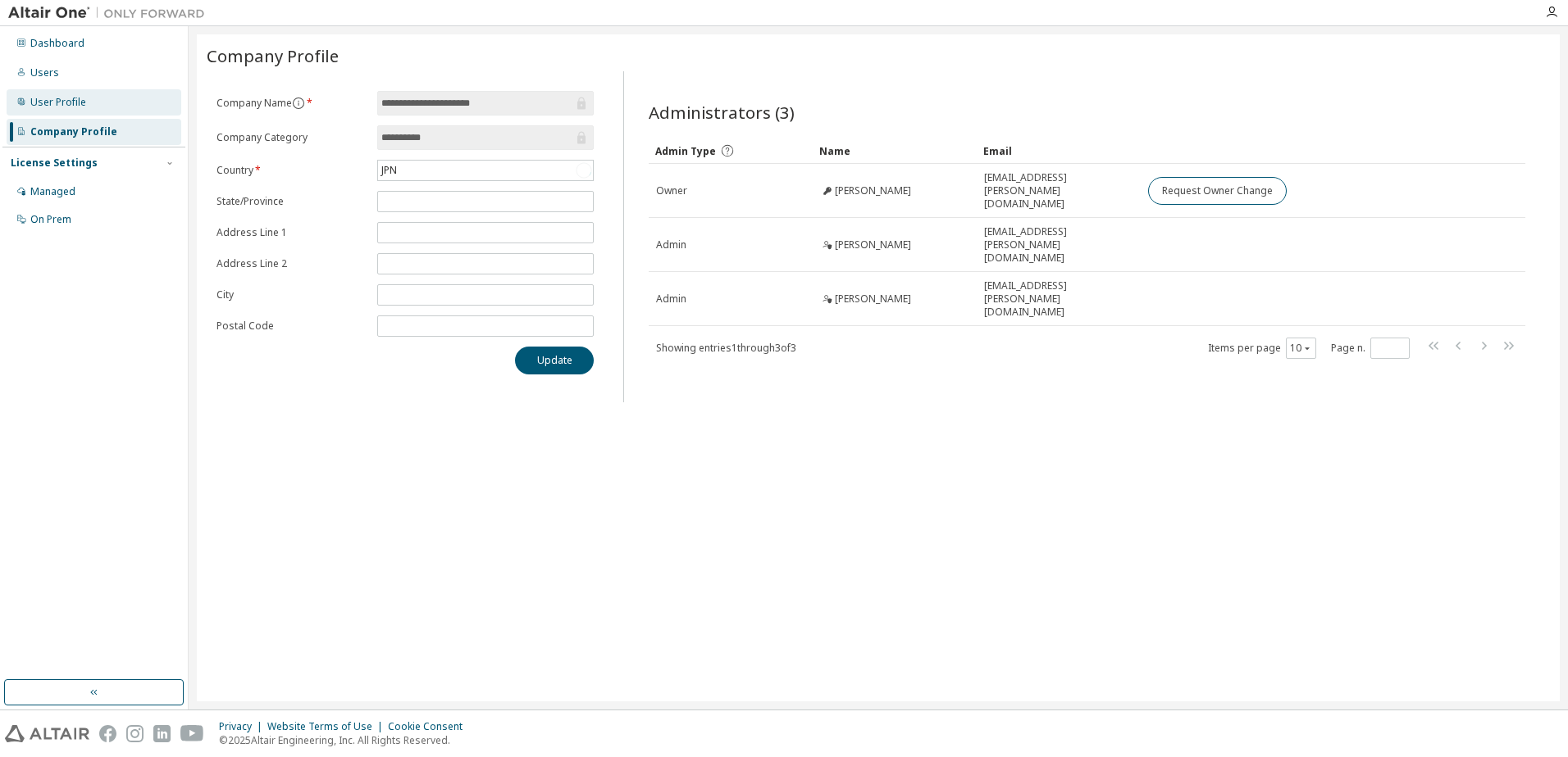
click at [54, 96] on div "User Profile" at bounding box center [57, 102] width 55 height 13
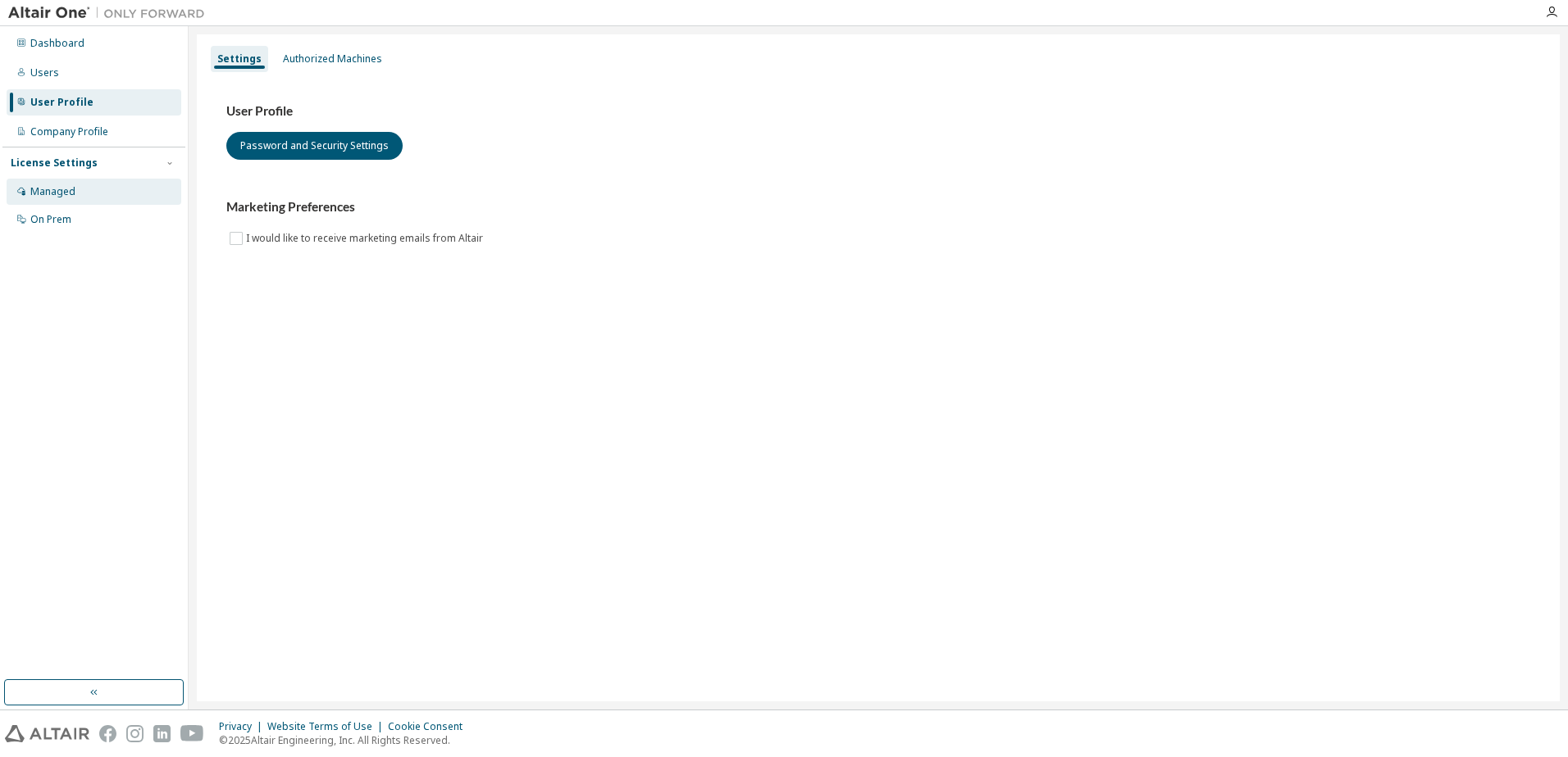
click at [67, 193] on div "Managed" at bounding box center [53, 192] width 45 height 13
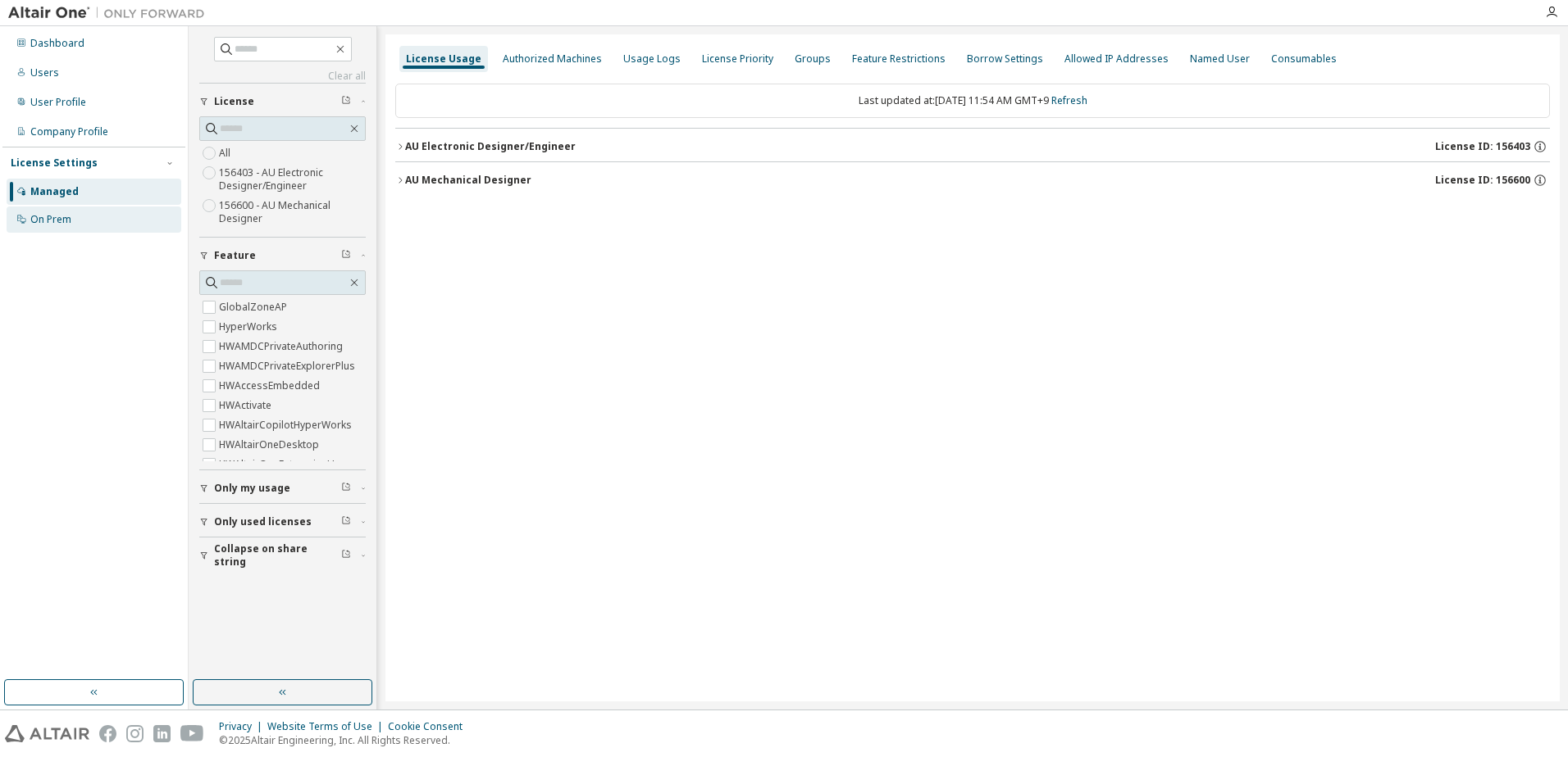
click at [61, 223] on div "On Prem" at bounding box center [51, 220] width 41 height 13
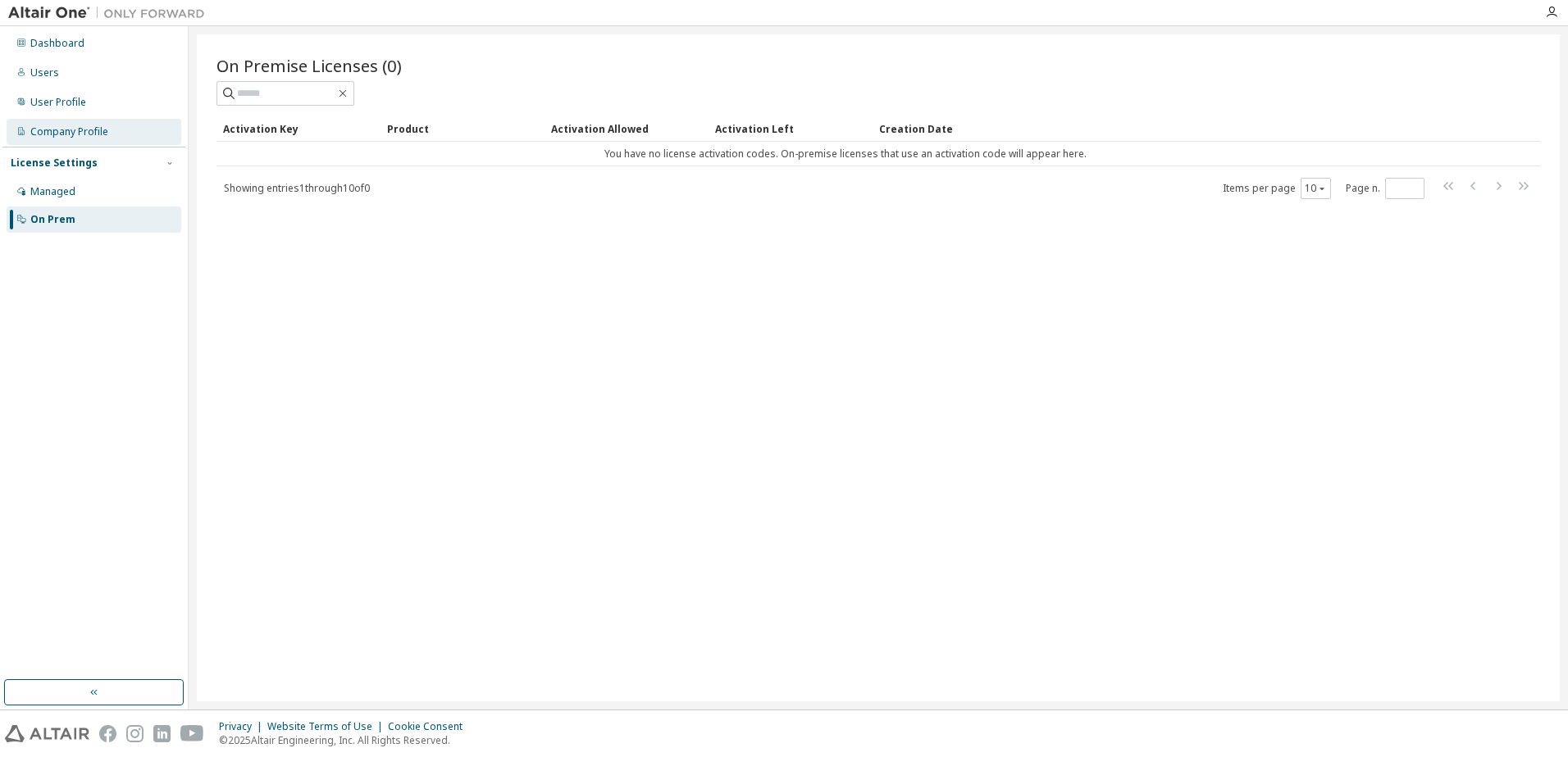
click at [69, 131] on div "Company Profile" at bounding box center [69, 132] width 78 height 13
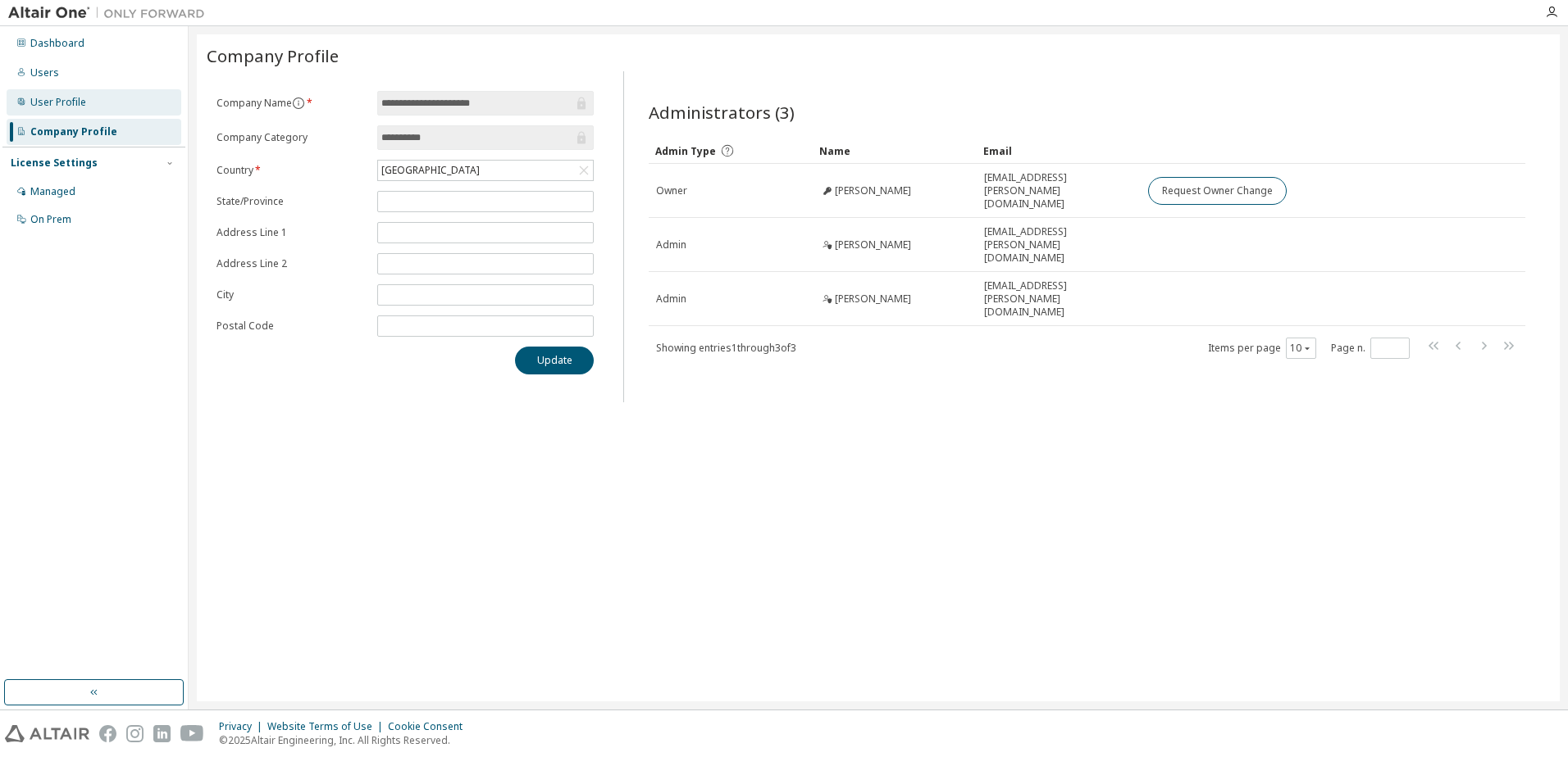
click at [70, 105] on div "User Profile" at bounding box center [57, 102] width 55 height 13
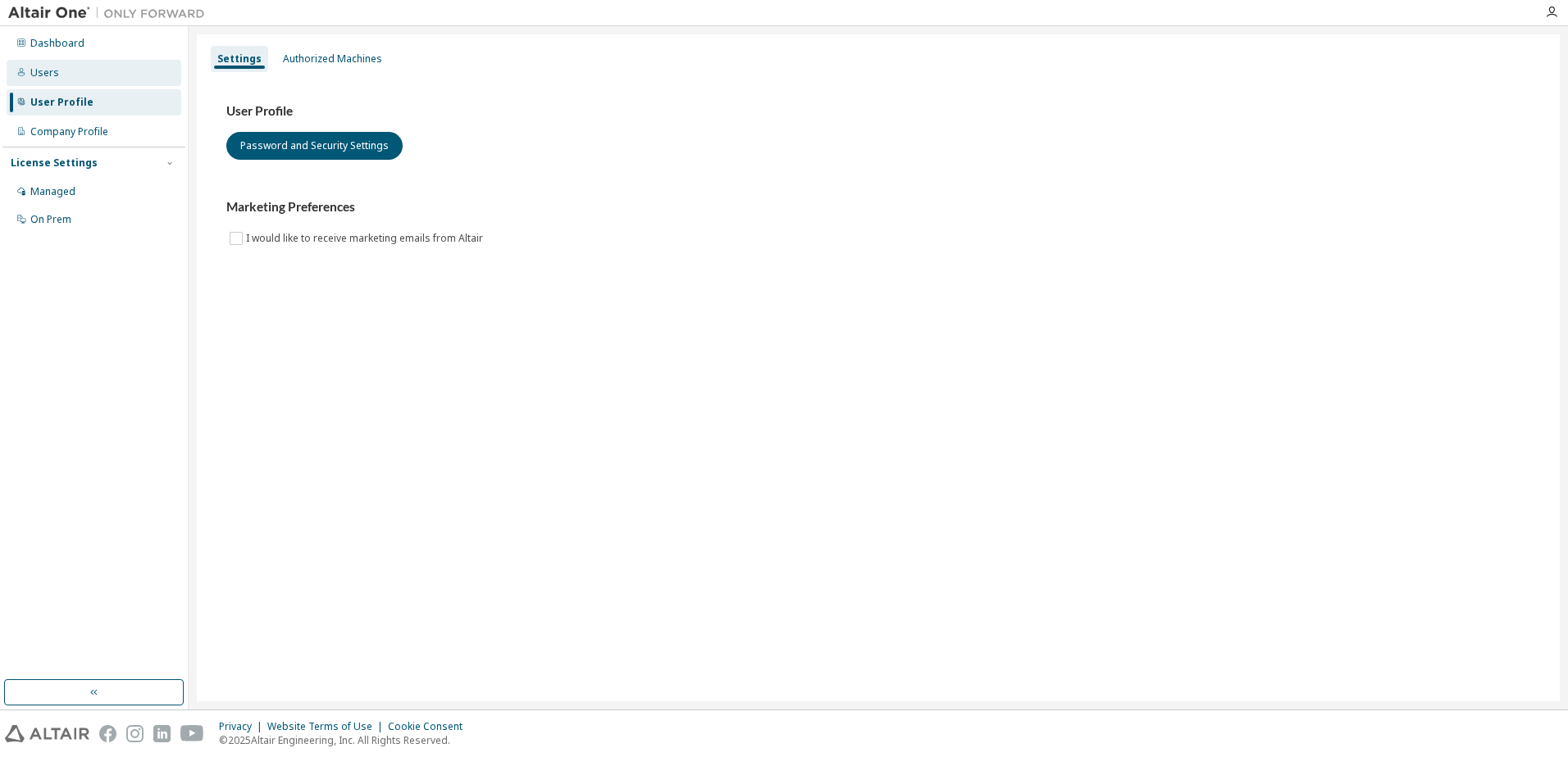
click at [75, 82] on div "Users" at bounding box center [94, 73] width 175 height 26
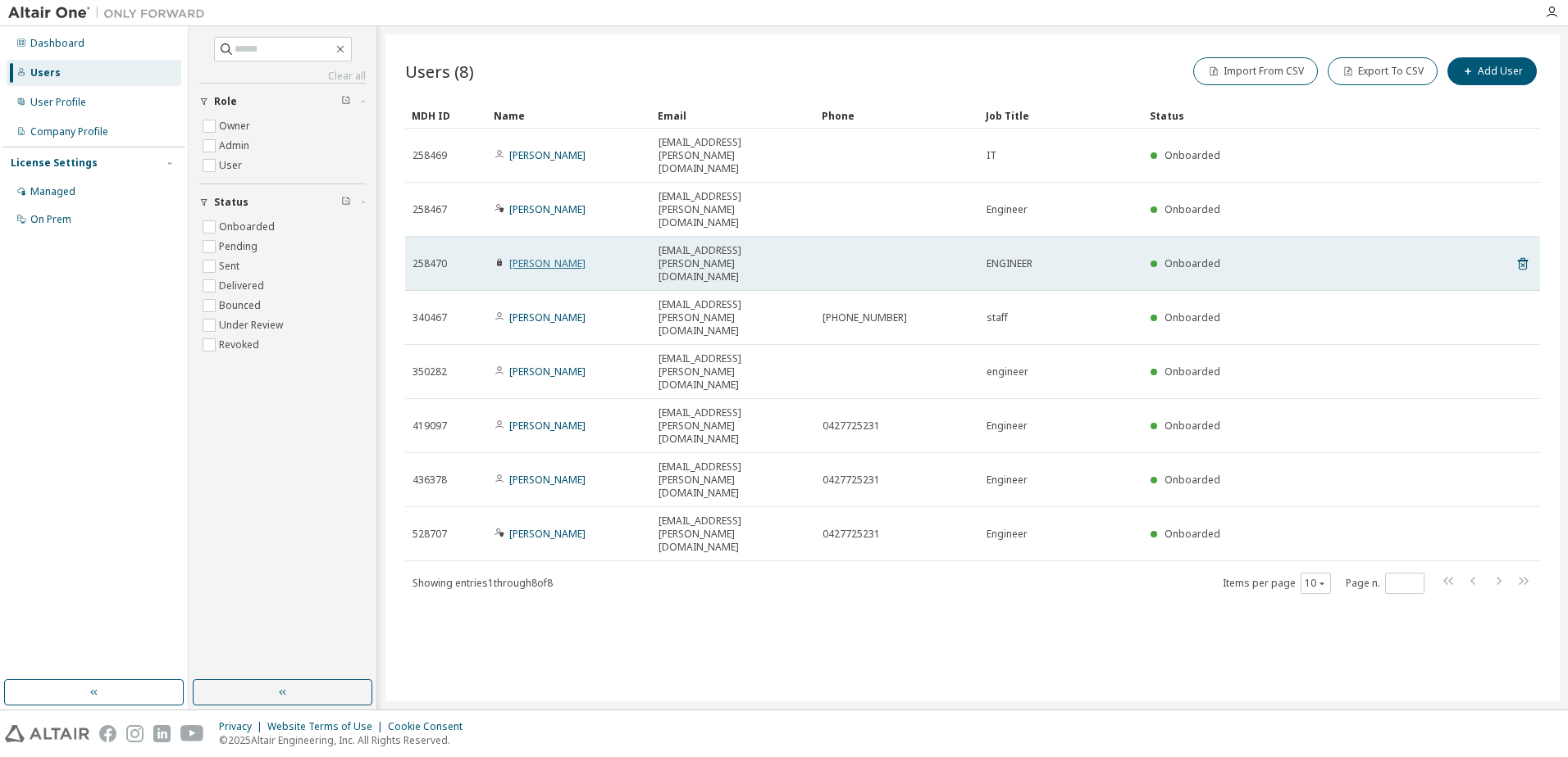
click at [563, 256] on link "TADAHIRO KONDO" at bounding box center [547, 263] width 76 height 14
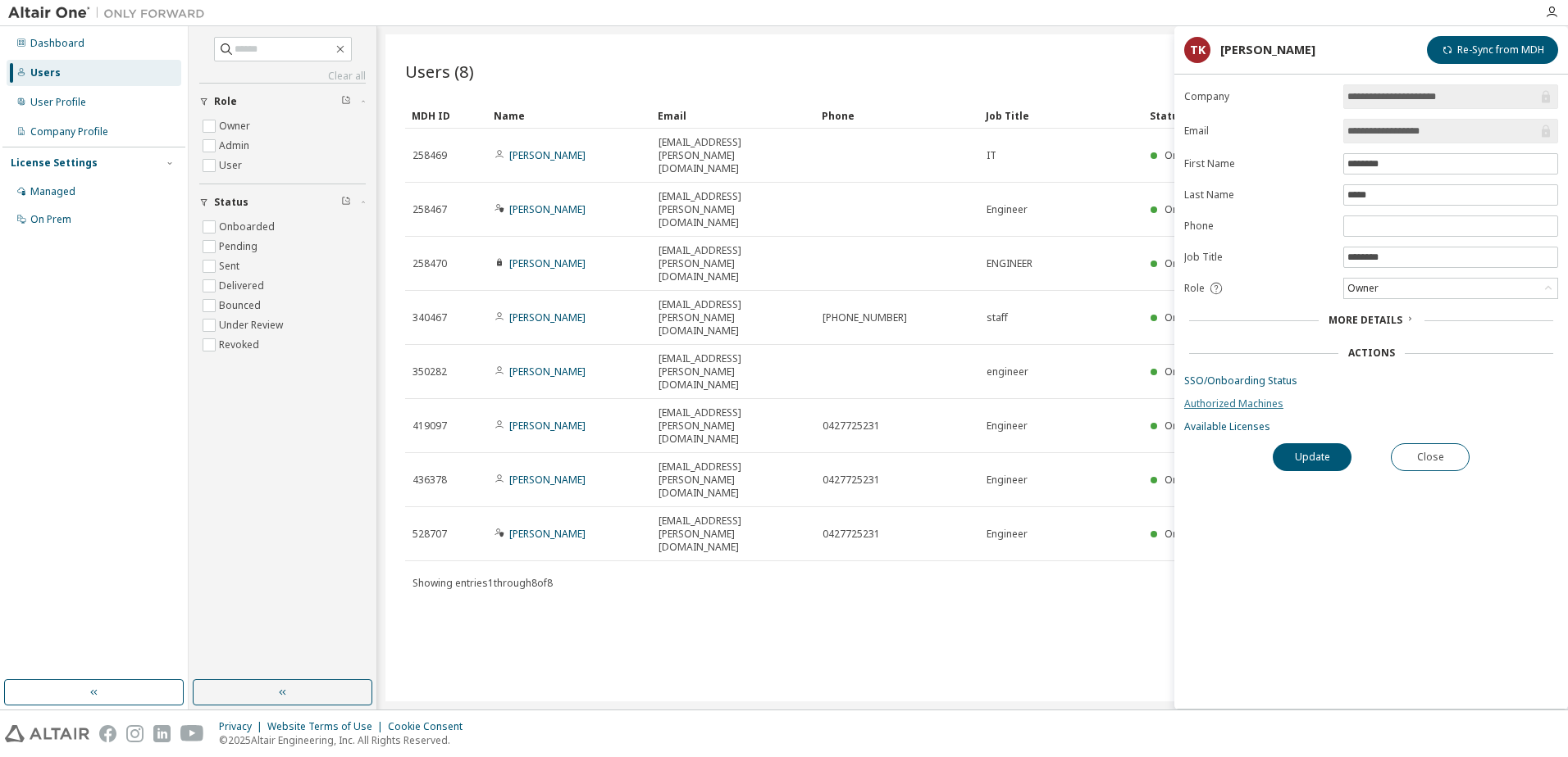
click at [1206, 403] on link "Authorized Machines" at bounding box center [1371, 404] width 374 height 13
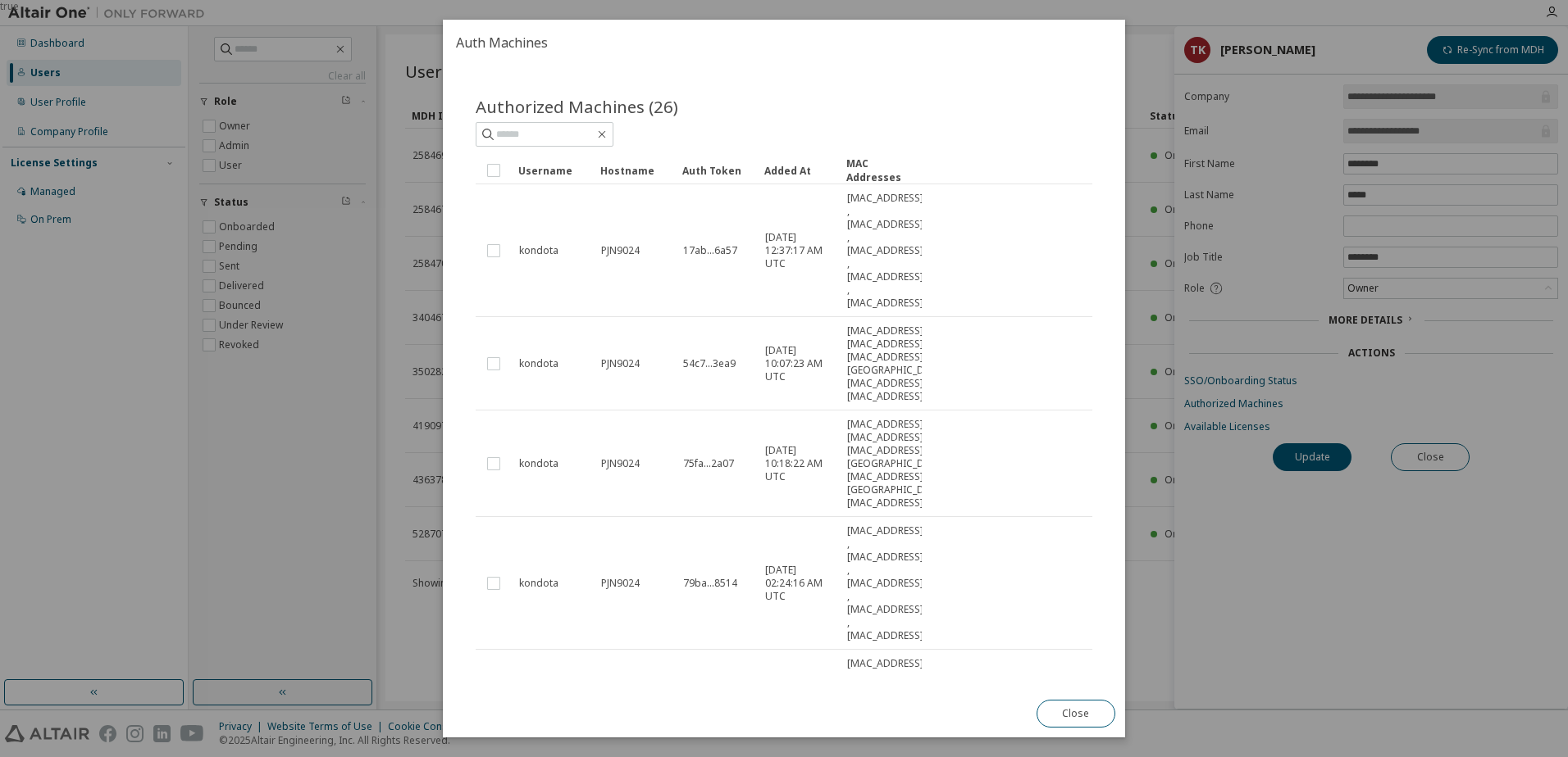
click at [1325, 559] on div "true" at bounding box center [784, 378] width 1568 height 757
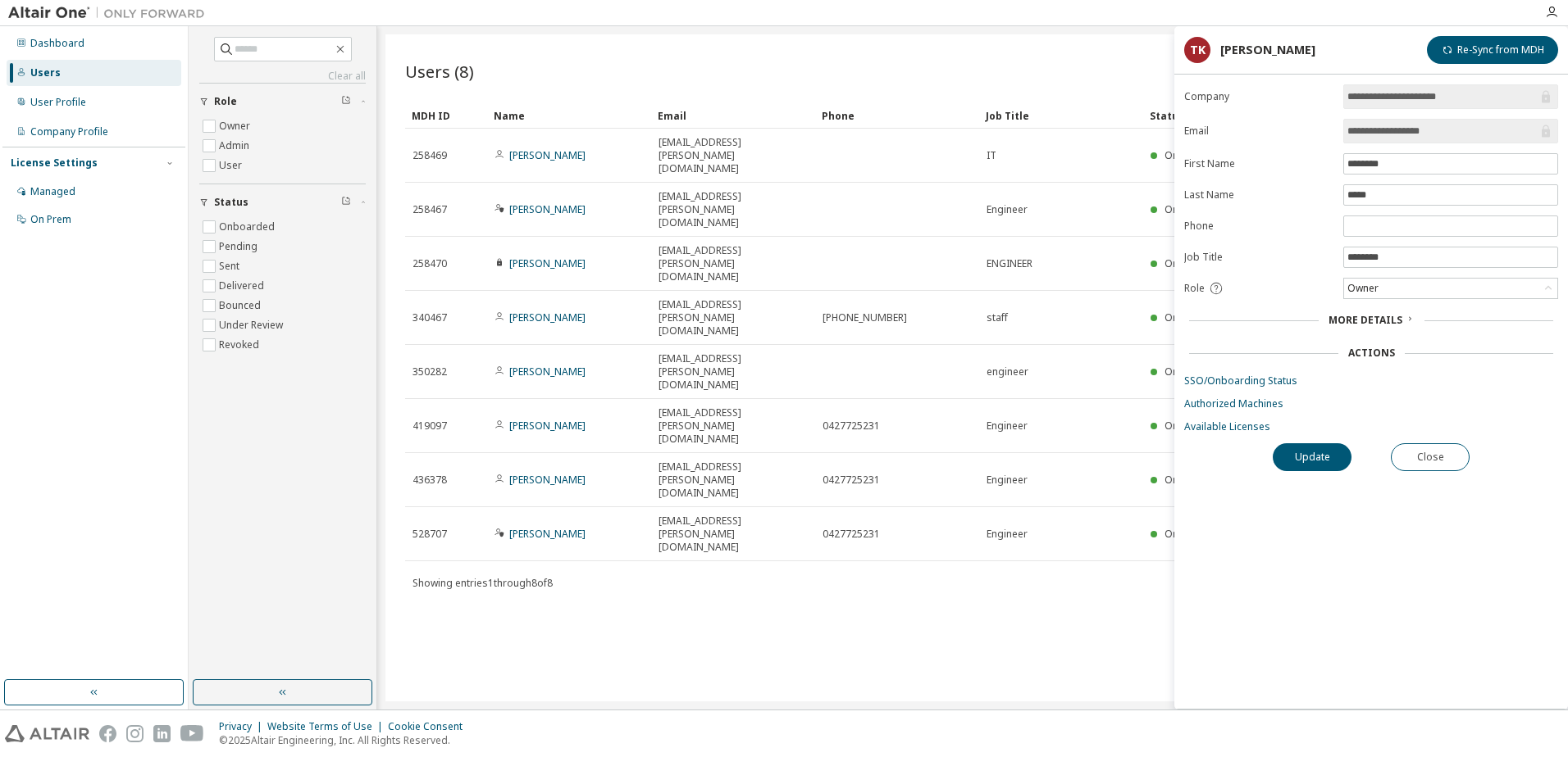
click at [1017, 479] on div "Users (8) Import From CSV Export To CSV Add User Clear Load Save Save As Field …" at bounding box center [972, 368] width 1174 height 667
click at [79, 185] on div "Managed" at bounding box center [94, 192] width 175 height 26
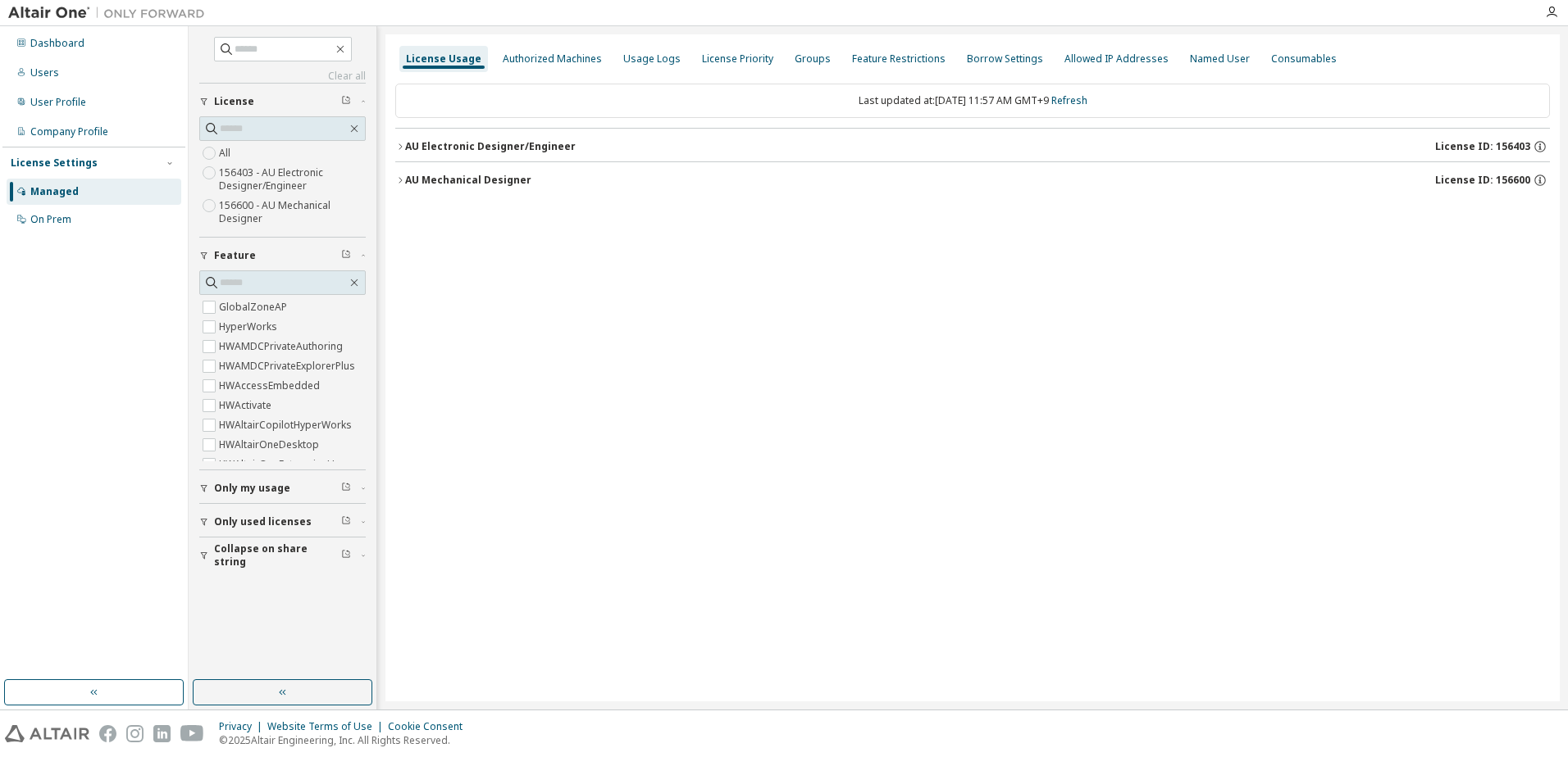
click at [400, 182] on icon "button" at bounding box center [399, 180] width 3 height 6
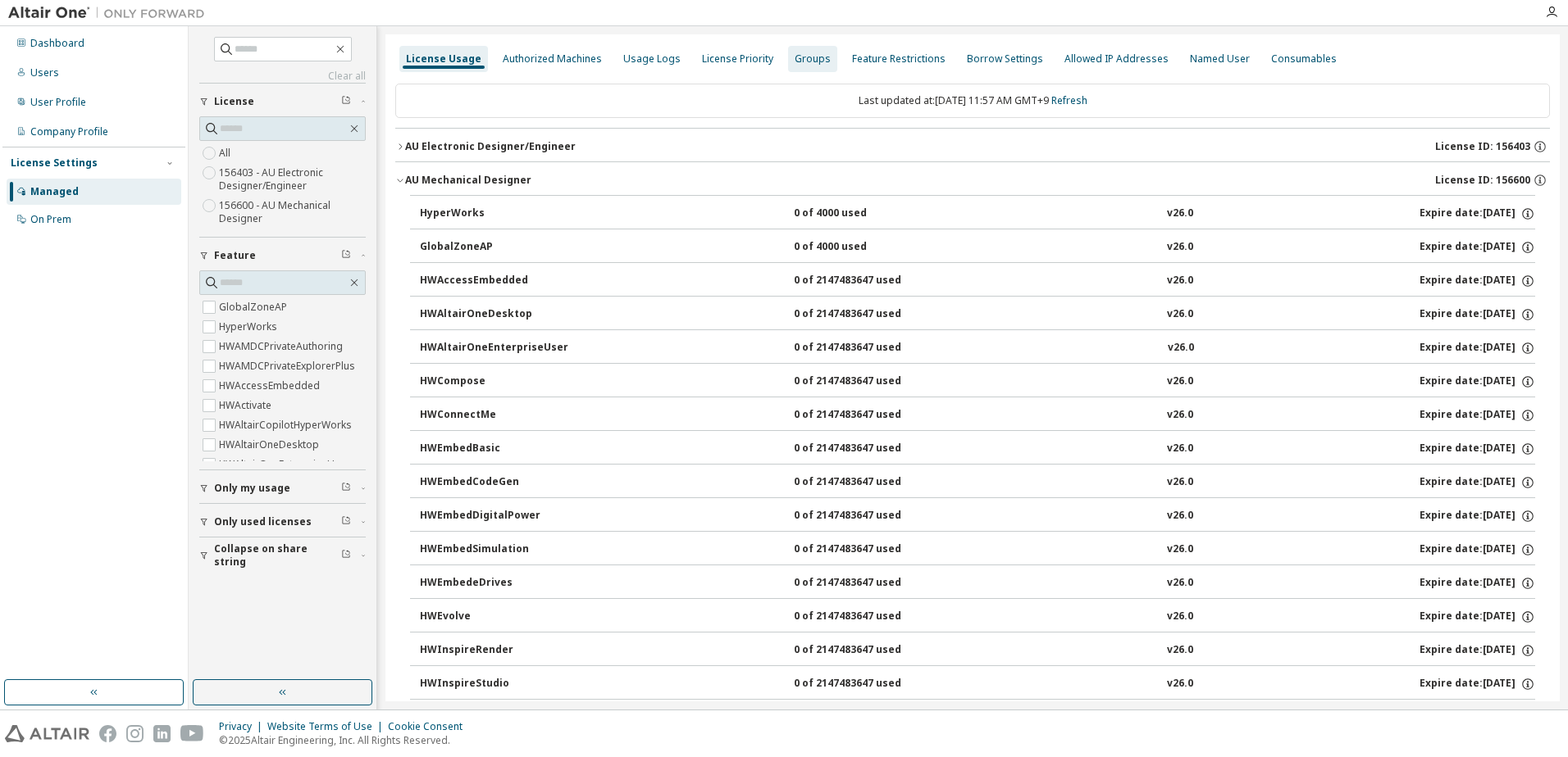
click at [795, 53] on div "Groups" at bounding box center [813, 59] width 36 height 13
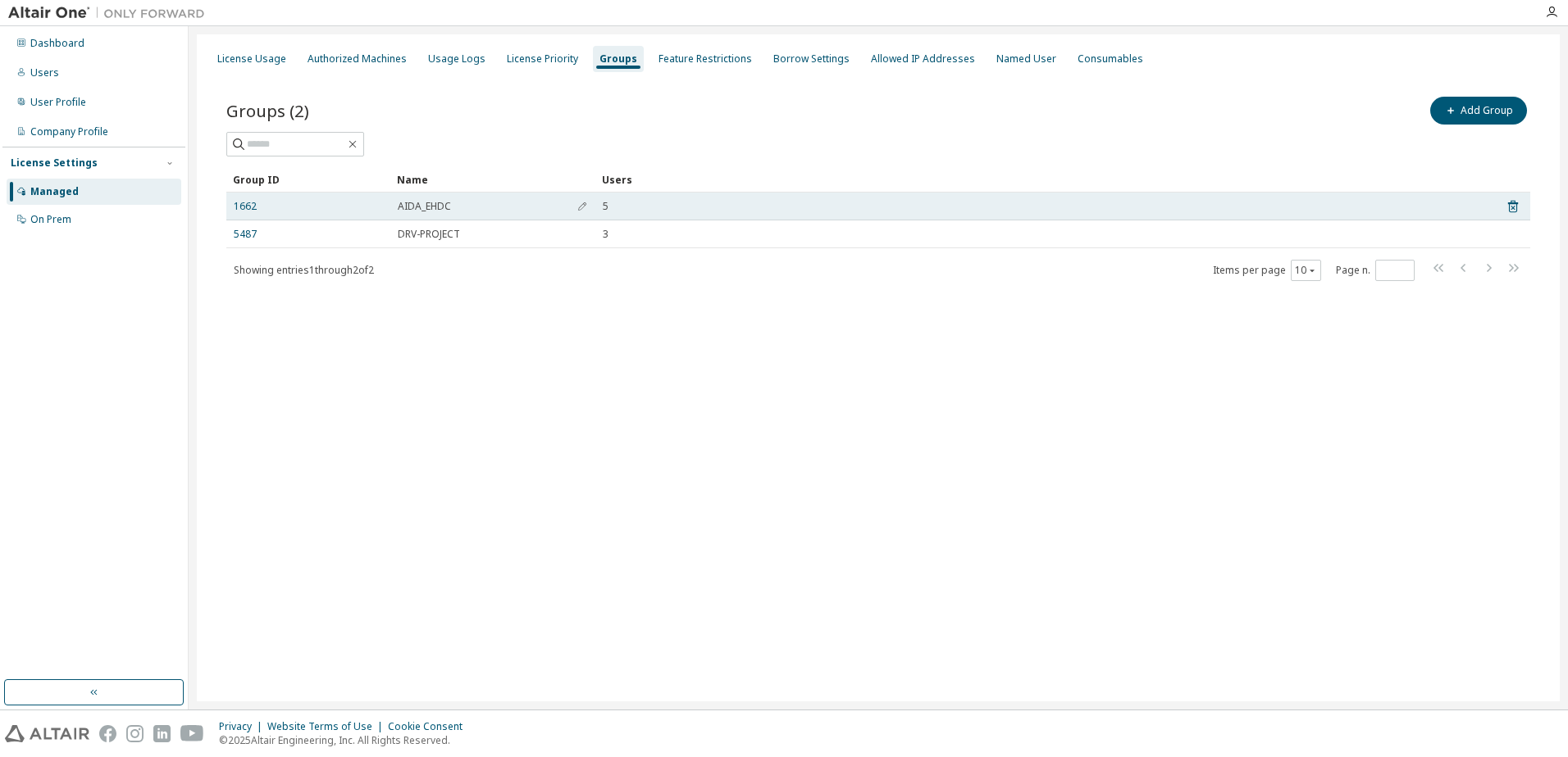
drag, startPoint x: 453, startPoint y: 203, endPoint x: 422, endPoint y: 210, distance: 31.8
click at [452, 204] on div "AIDA_EHDC" at bounding box center [492, 207] width 190 height 13
click at [250, 209] on link "1662" at bounding box center [245, 207] width 23 height 13
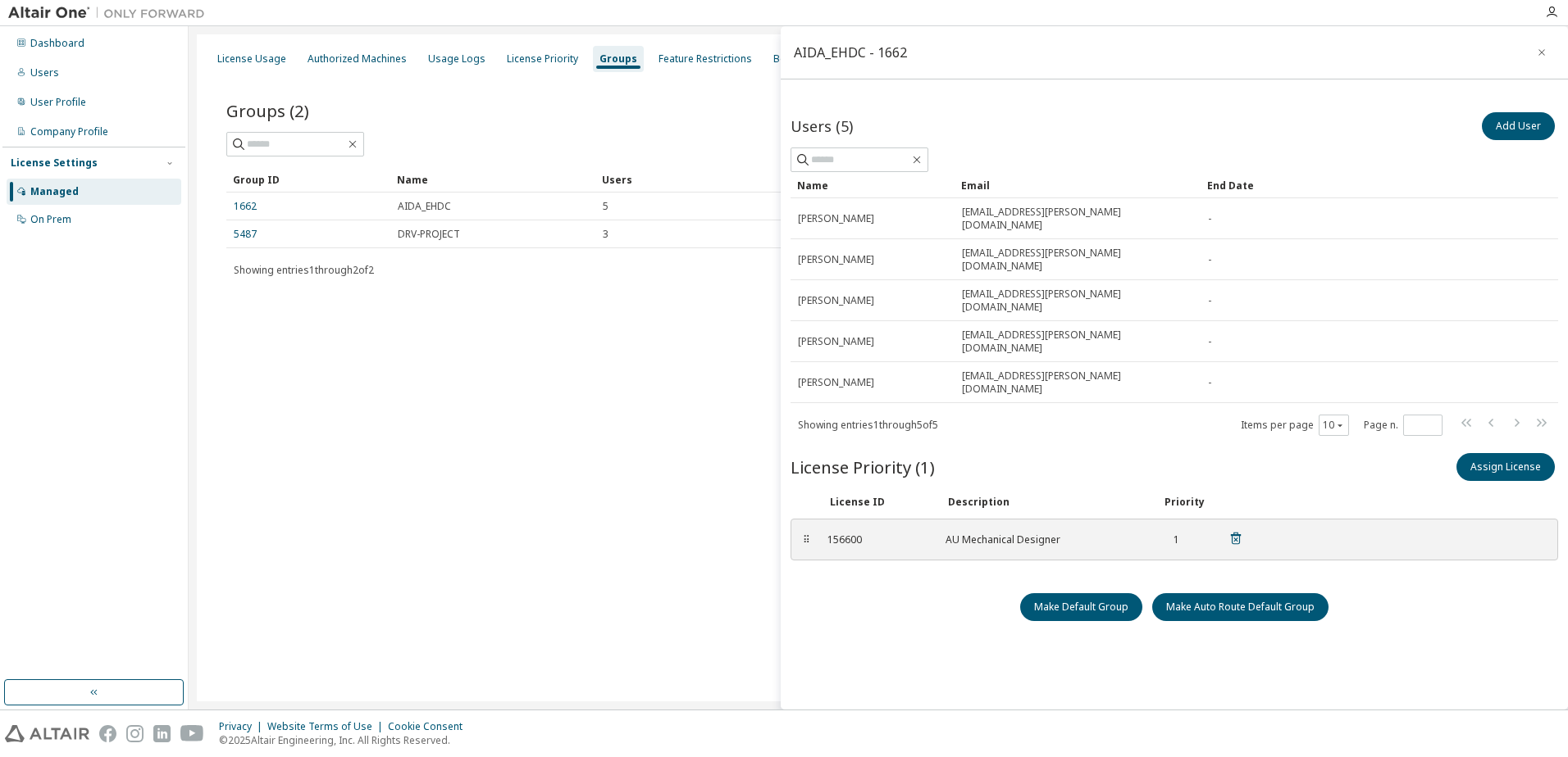
click at [972, 533] on div "AU Mechanical Designer" at bounding box center [1043, 540] width 196 height 13
click at [809, 533] on div "⠿" at bounding box center [806, 540] width 9 height 13
click at [843, 533] on div "156600" at bounding box center [877, 540] width 99 height 13
click at [921, 533] on div "156600" at bounding box center [877, 540] width 99 height 13
click at [939, 526] on div "156600 AU Mechanical Designer 1" at bounding box center [1034, 539] width 435 height 27
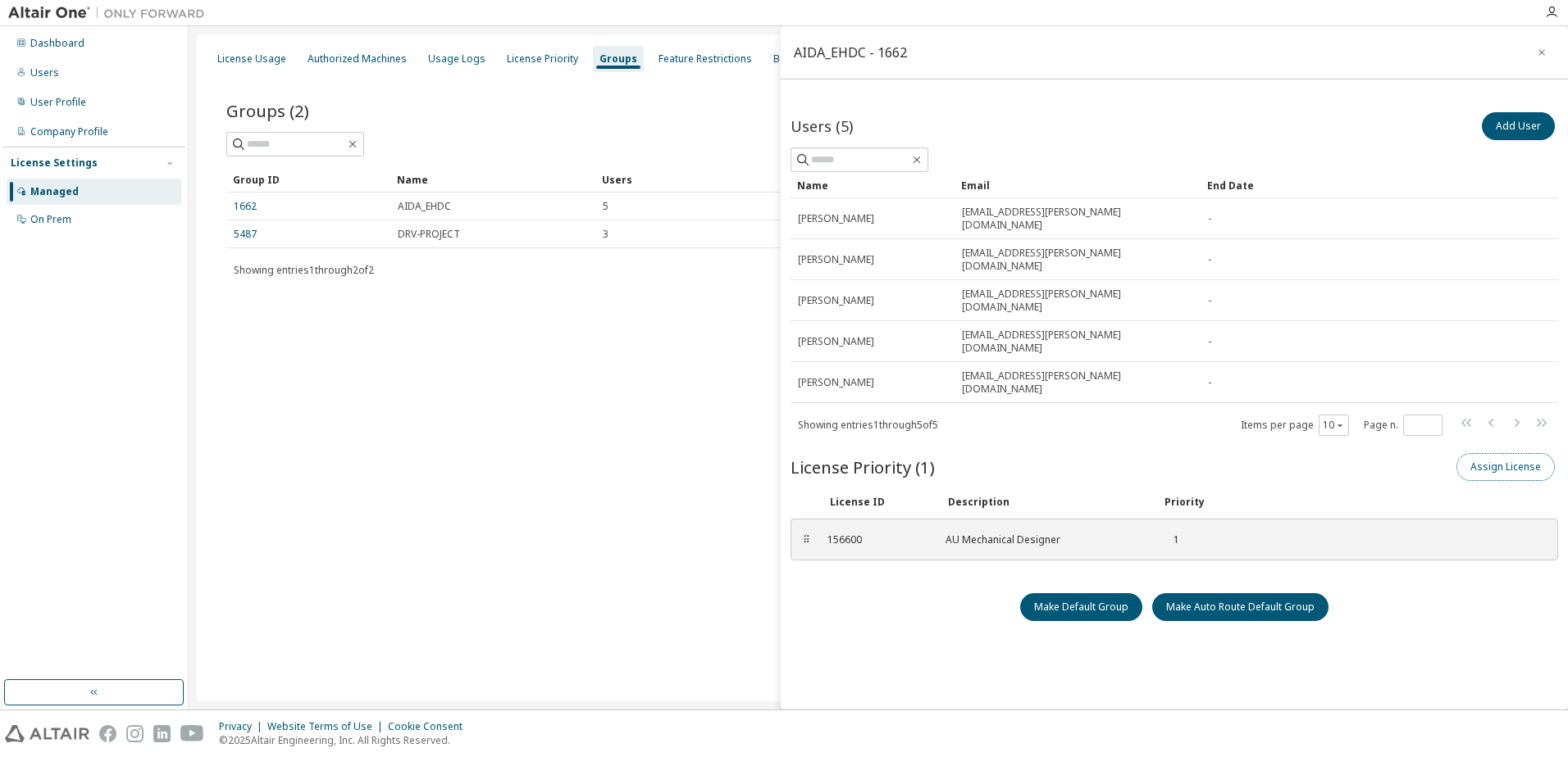
click at [1480, 454] on button "Assign License" at bounding box center [1505, 468] width 99 height 28
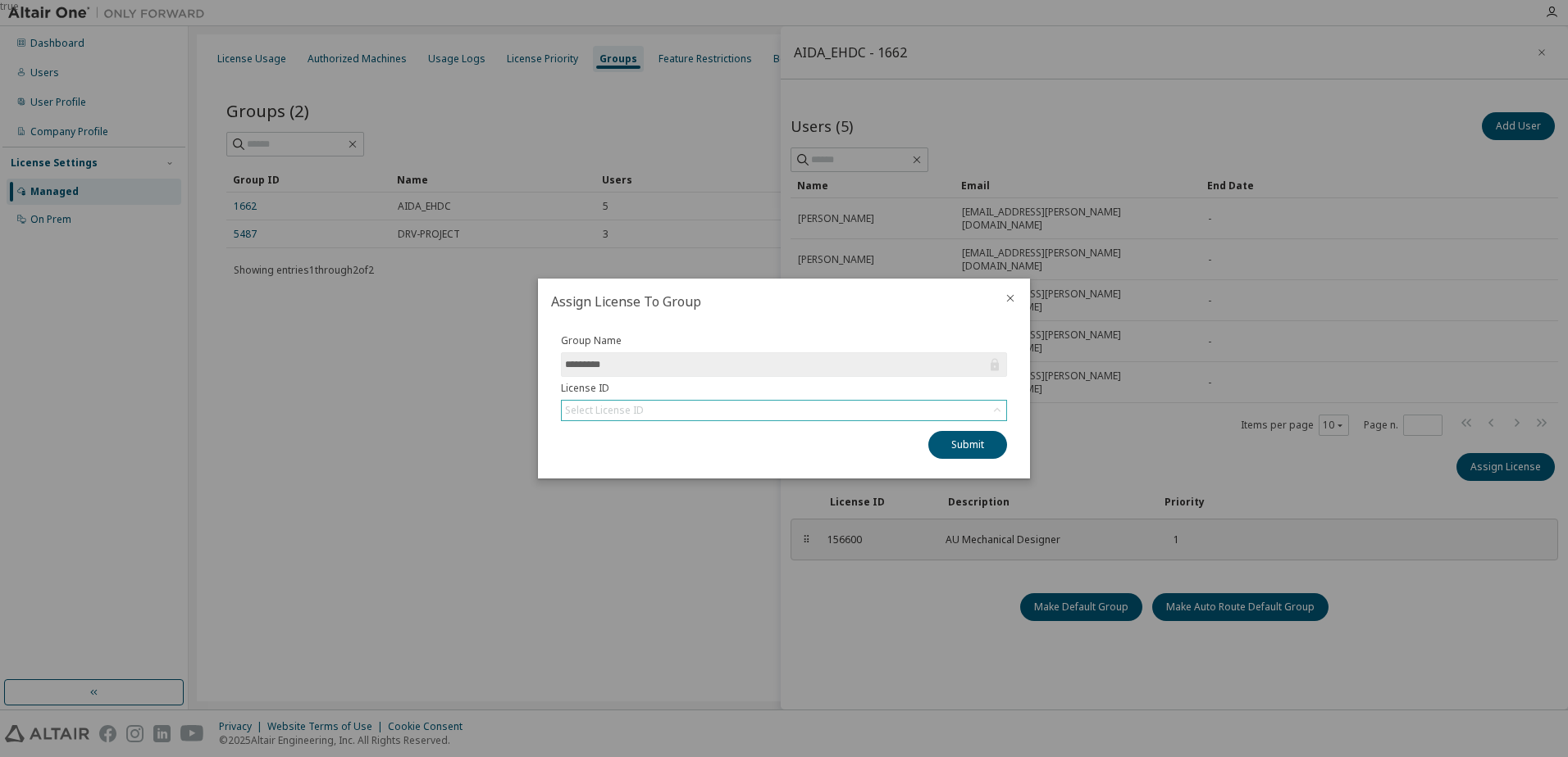
click at [696, 416] on div "Select License ID" at bounding box center [784, 410] width 444 height 20
click at [712, 459] on li "156403 - AU Electronic Designer/Engineer" at bounding box center [784, 456] width 442 height 22
click at [948, 447] on button "Submit" at bounding box center [968, 445] width 79 height 28
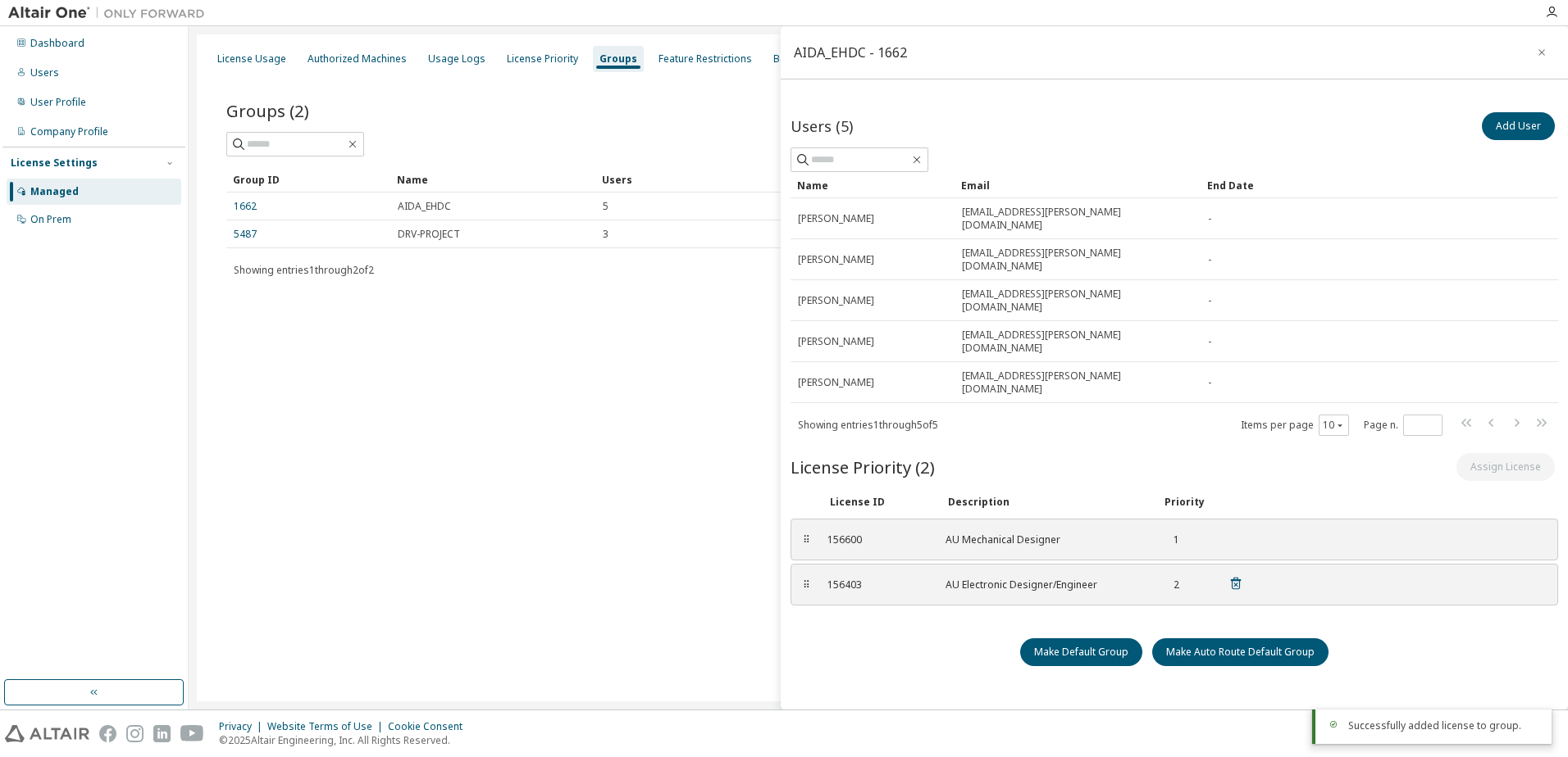
click at [989, 579] on div "AU Electronic Designer/Engineer" at bounding box center [1043, 585] width 196 height 13
click at [1230, 577] on icon at bounding box center [1235, 584] width 15 height 15
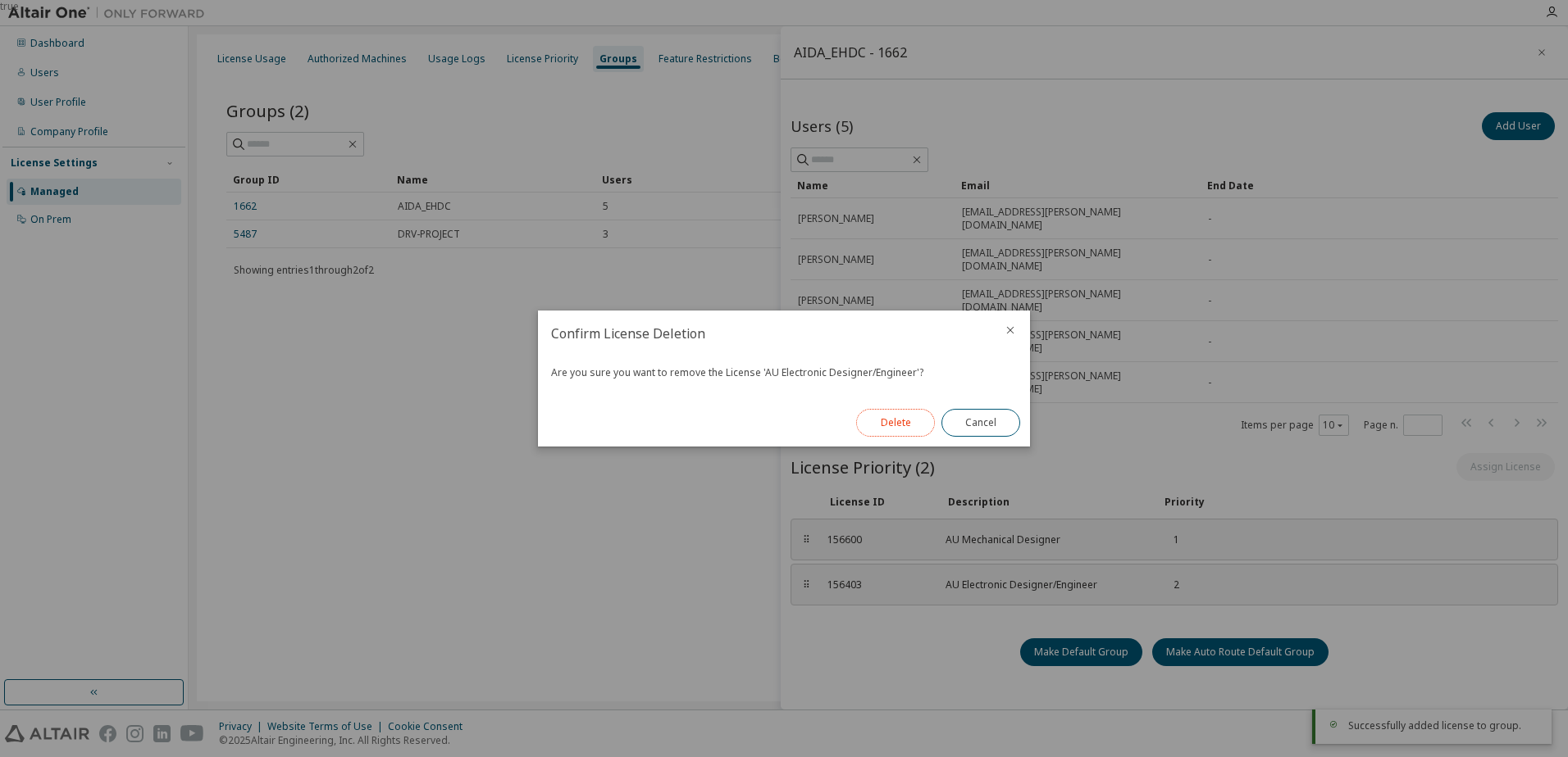
click at [903, 426] on button "Delete" at bounding box center [895, 424] width 79 height 28
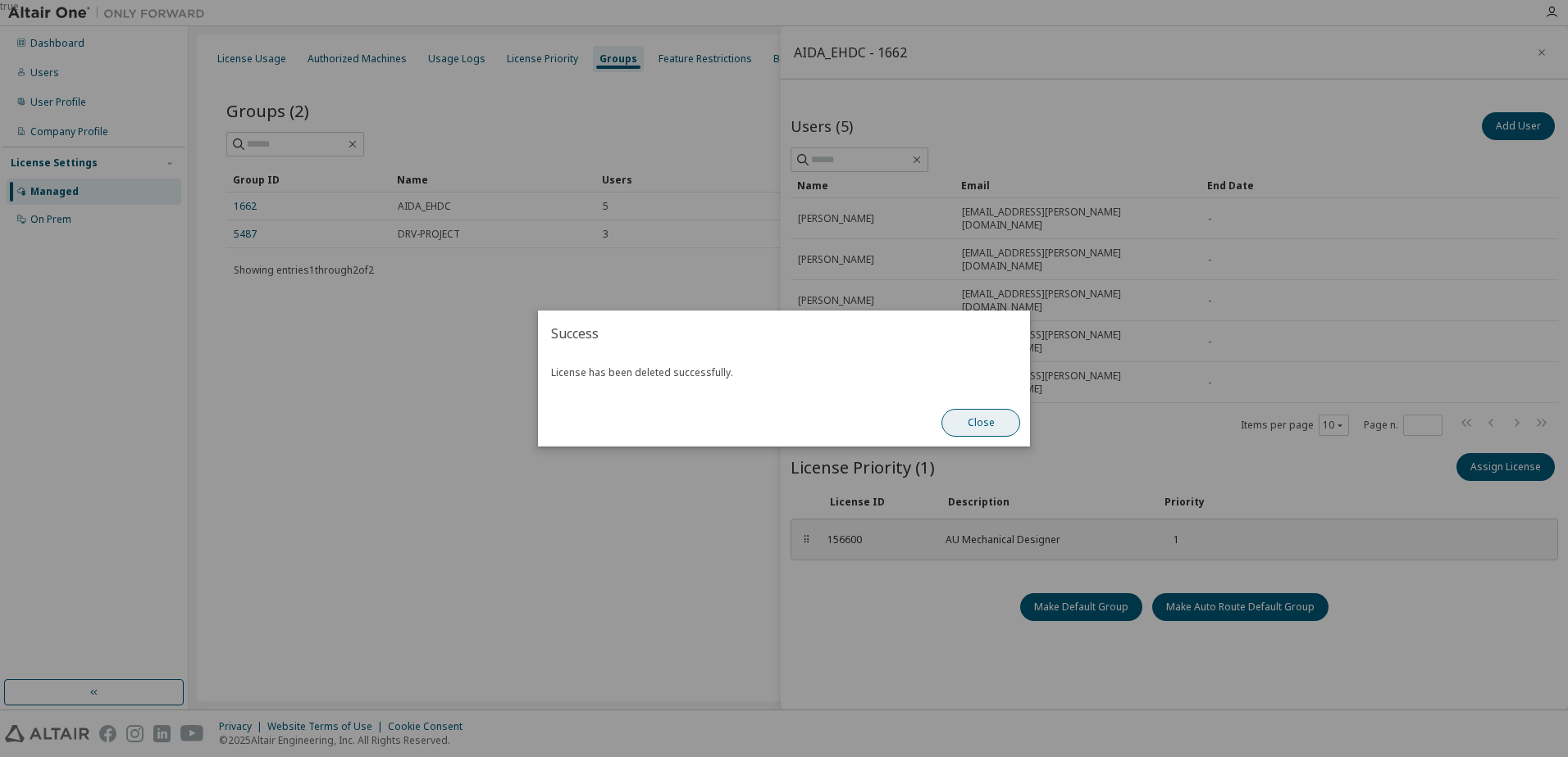
click at [1002, 418] on button "Close" at bounding box center [981, 424] width 79 height 28
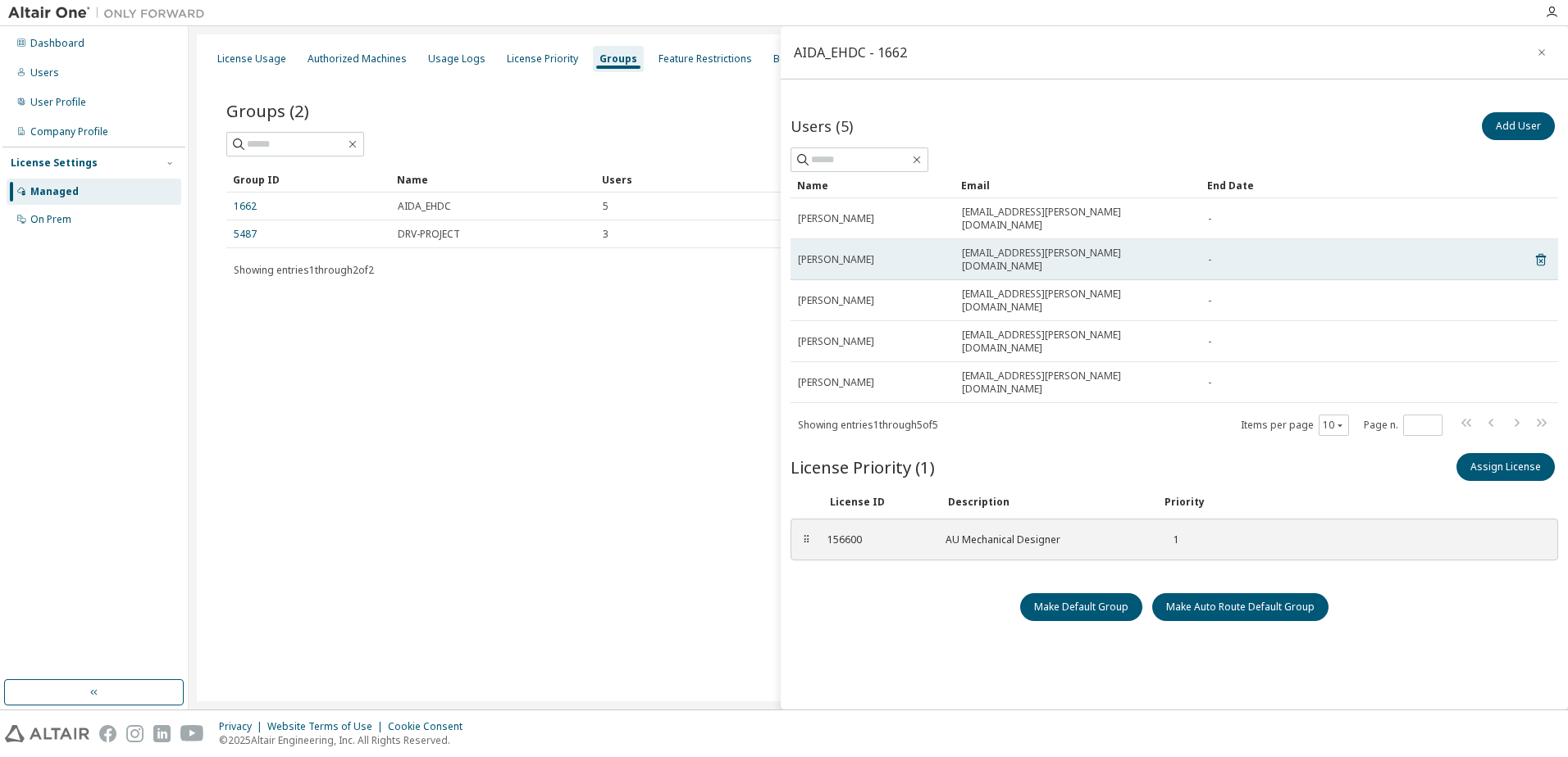
click at [992, 247] on span "kondota@aida.co.jp" at bounding box center [1078, 260] width 231 height 26
click at [867, 254] on span "TADAHIRO KONDO" at bounding box center [835, 260] width 76 height 13
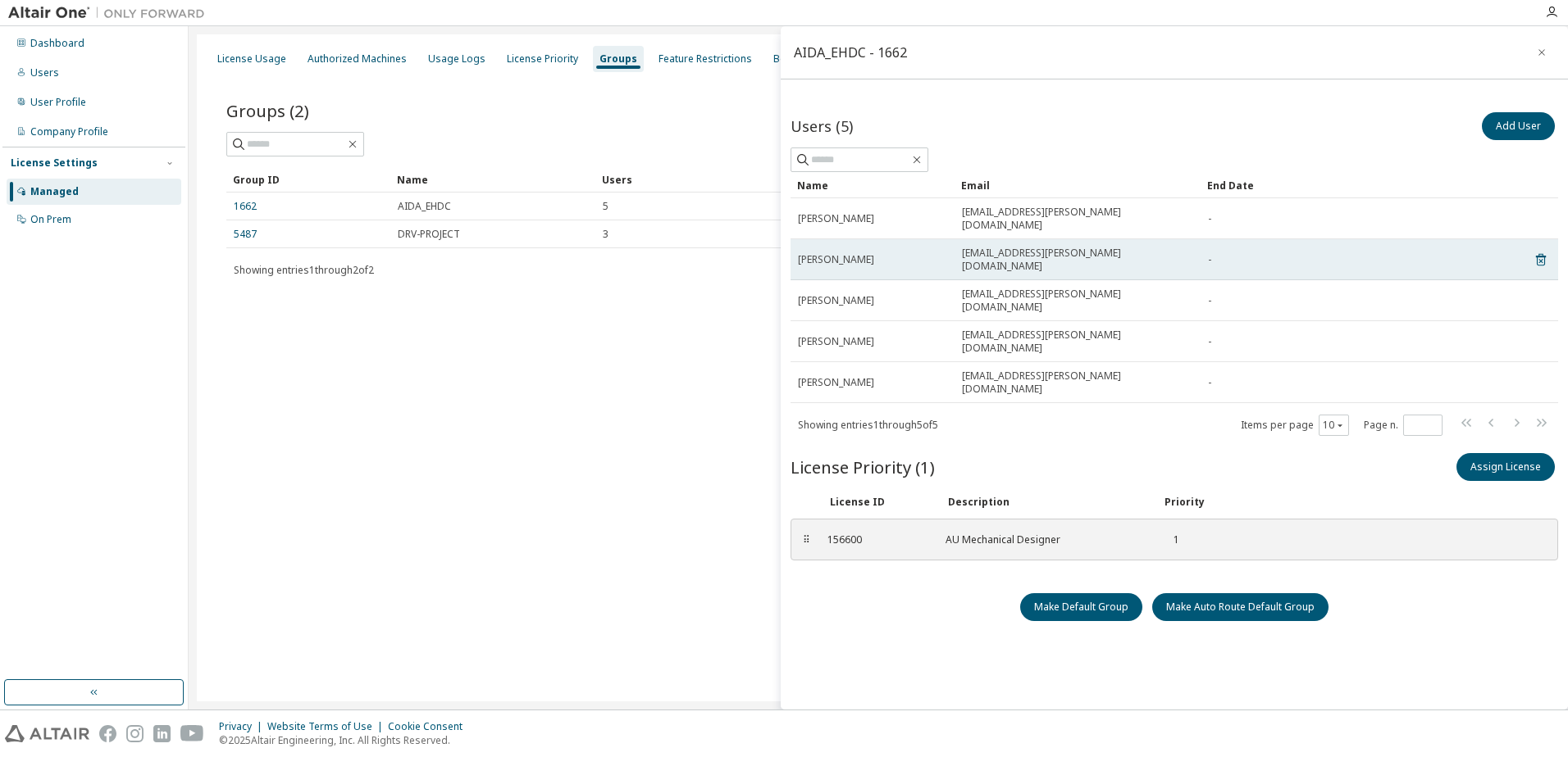
drag, startPoint x: 886, startPoint y: 241, endPoint x: 845, endPoint y: 242, distance: 41.0
click at [845, 254] on div "TADAHIRO KONDO" at bounding box center [872, 260] width 149 height 13
click at [809, 254] on span "TADAHIRO KONDO" at bounding box center [835, 260] width 76 height 13
drag, startPoint x: 794, startPoint y: 240, endPoint x: 886, endPoint y: 232, distance: 92.3
click at [886, 239] on td "TADAHIRO KONDO" at bounding box center [872, 260] width 164 height 41
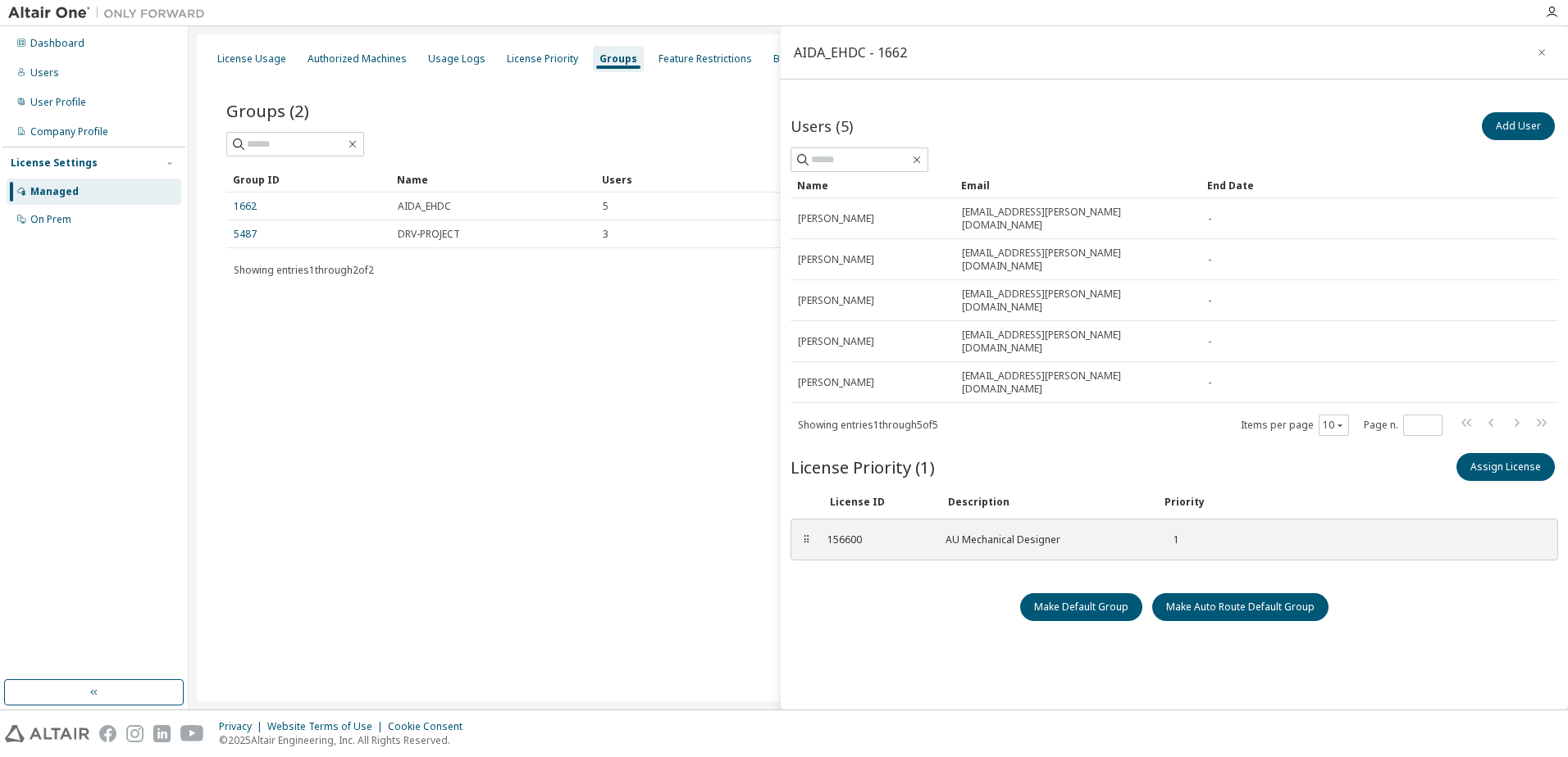
copy span "TADAHIRO KONDO"
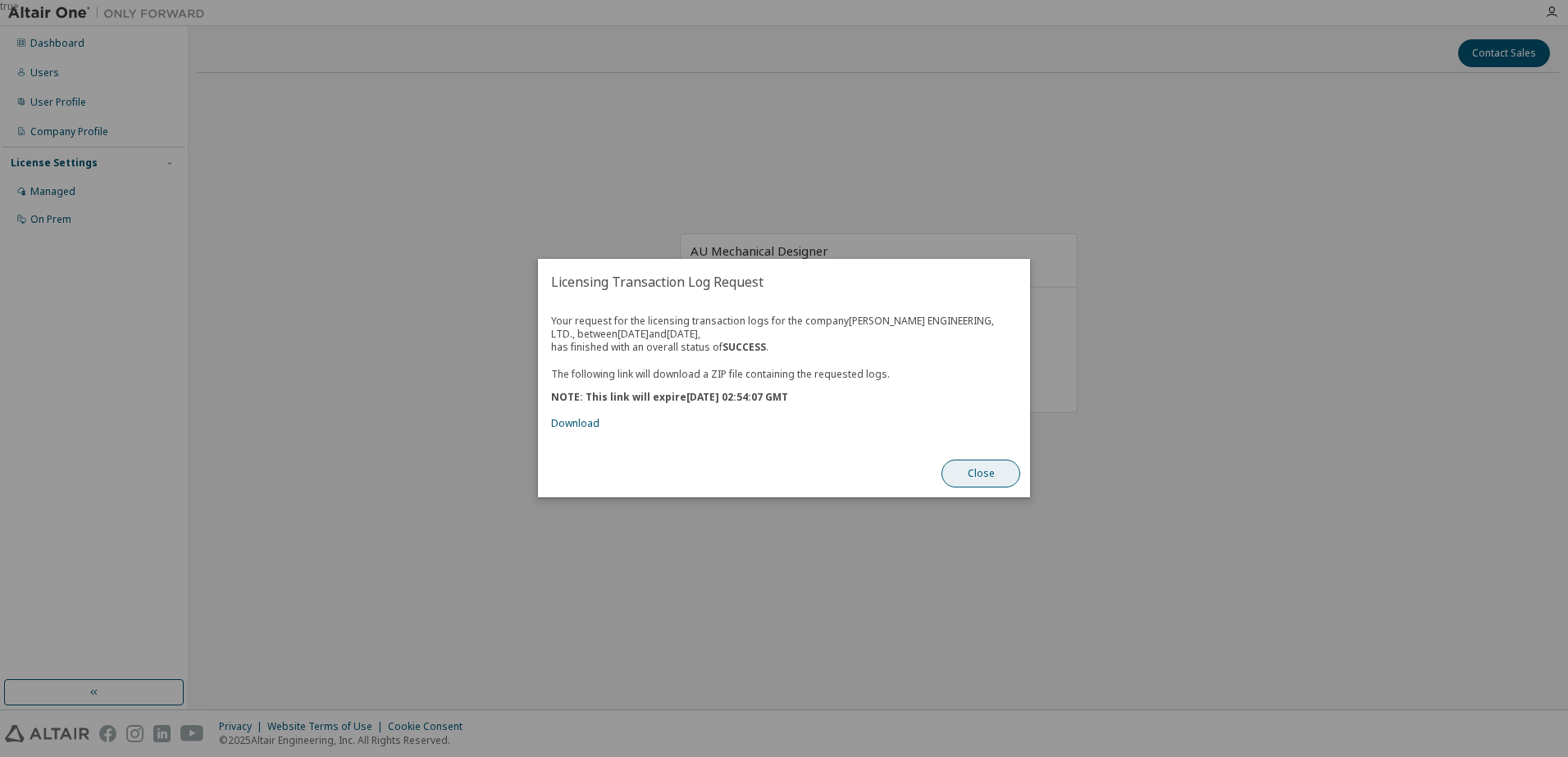
click at [975, 463] on button "Close" at bounding box center [981, 475] width 79 height 28
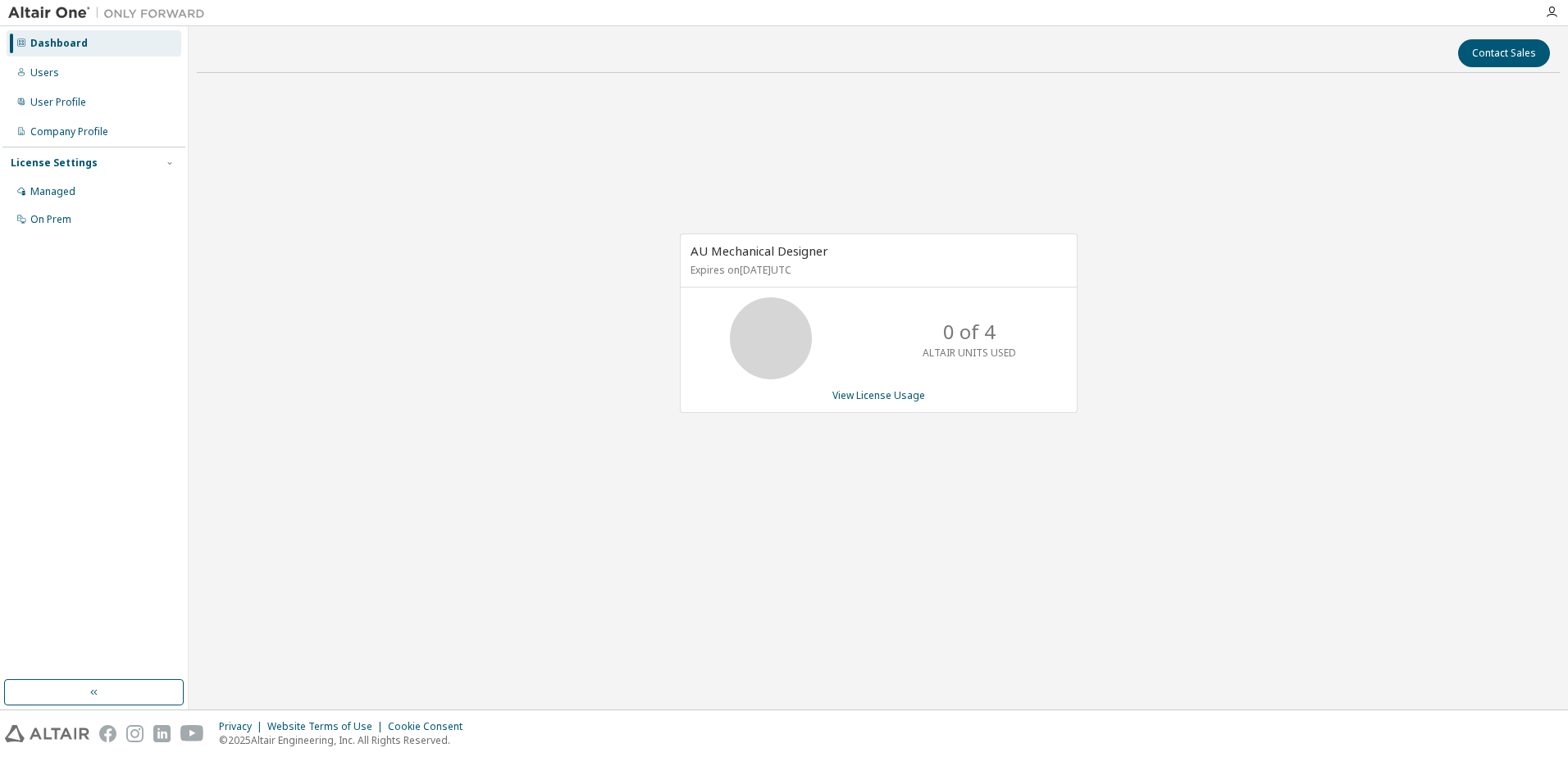
click at [840, 636] on div "Contact Sales AU Mechanical Designer Expires on [DATE] UTC 0 of 4 ALTAIR UNITS …" at bounding box center [877, 368] width 1363 height 667
click at [893, 402] on link "View License Usage" at bounding box center [878, 395] width 93 height 14
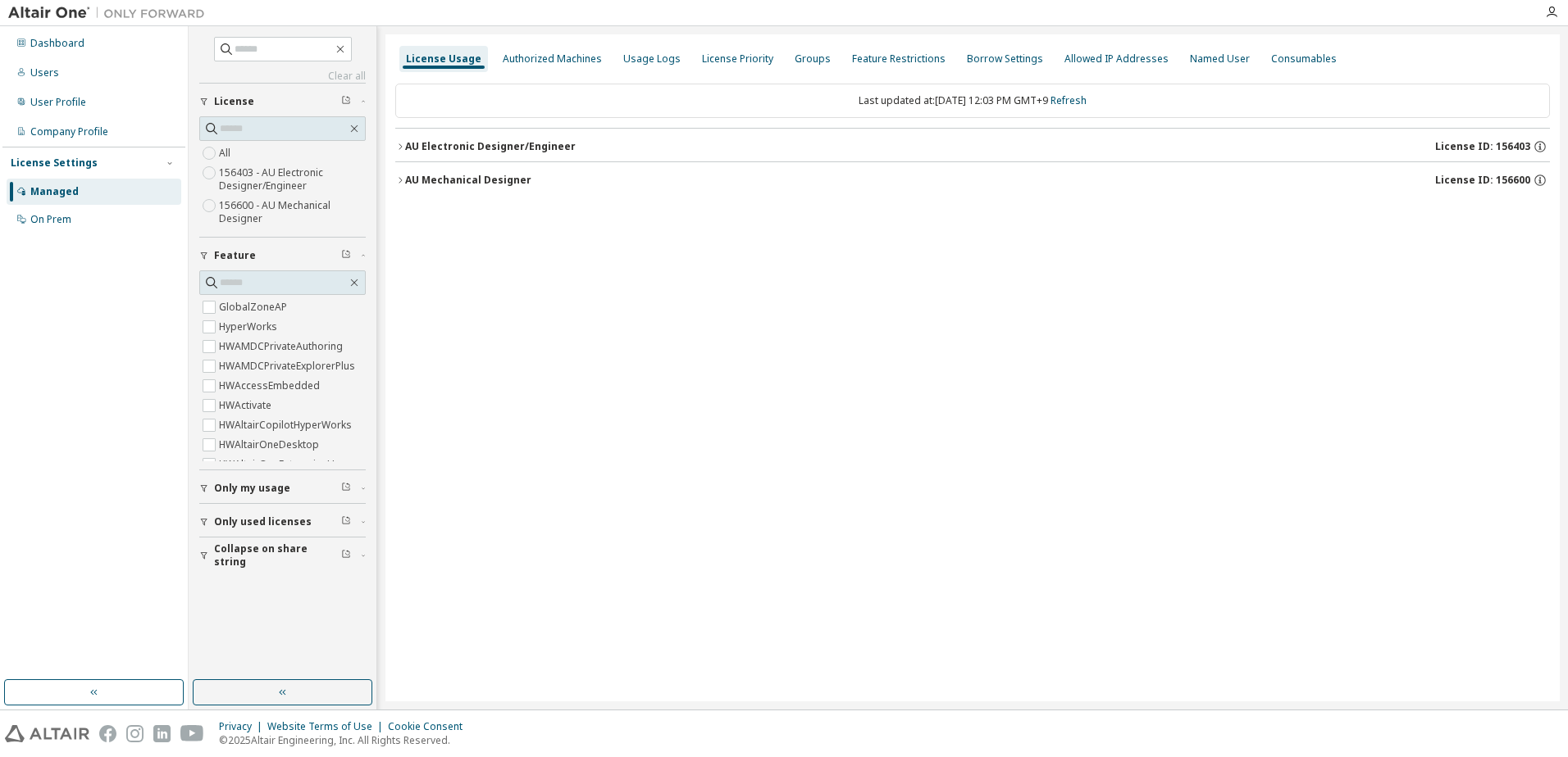
click at [252, 527] on span "Only used licenses" at bounding box center [263, 522] width 98 height 13
click at [796, 66] on div "Groups" at bounding box center [813, 59] width 49 height 26
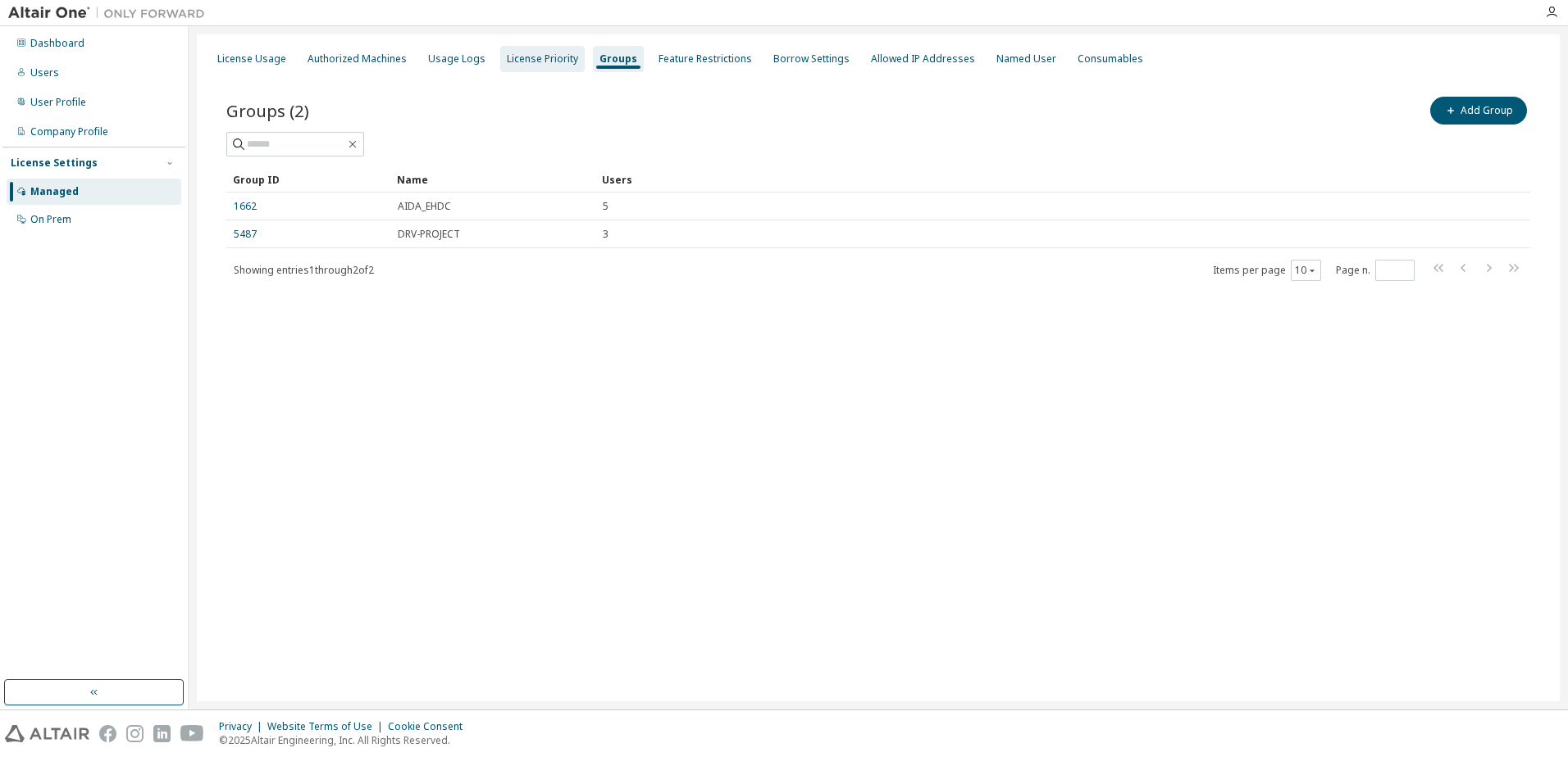
click at [545, 68] on div "License Priority" at bounding box center [542, 59] width 85 height 26
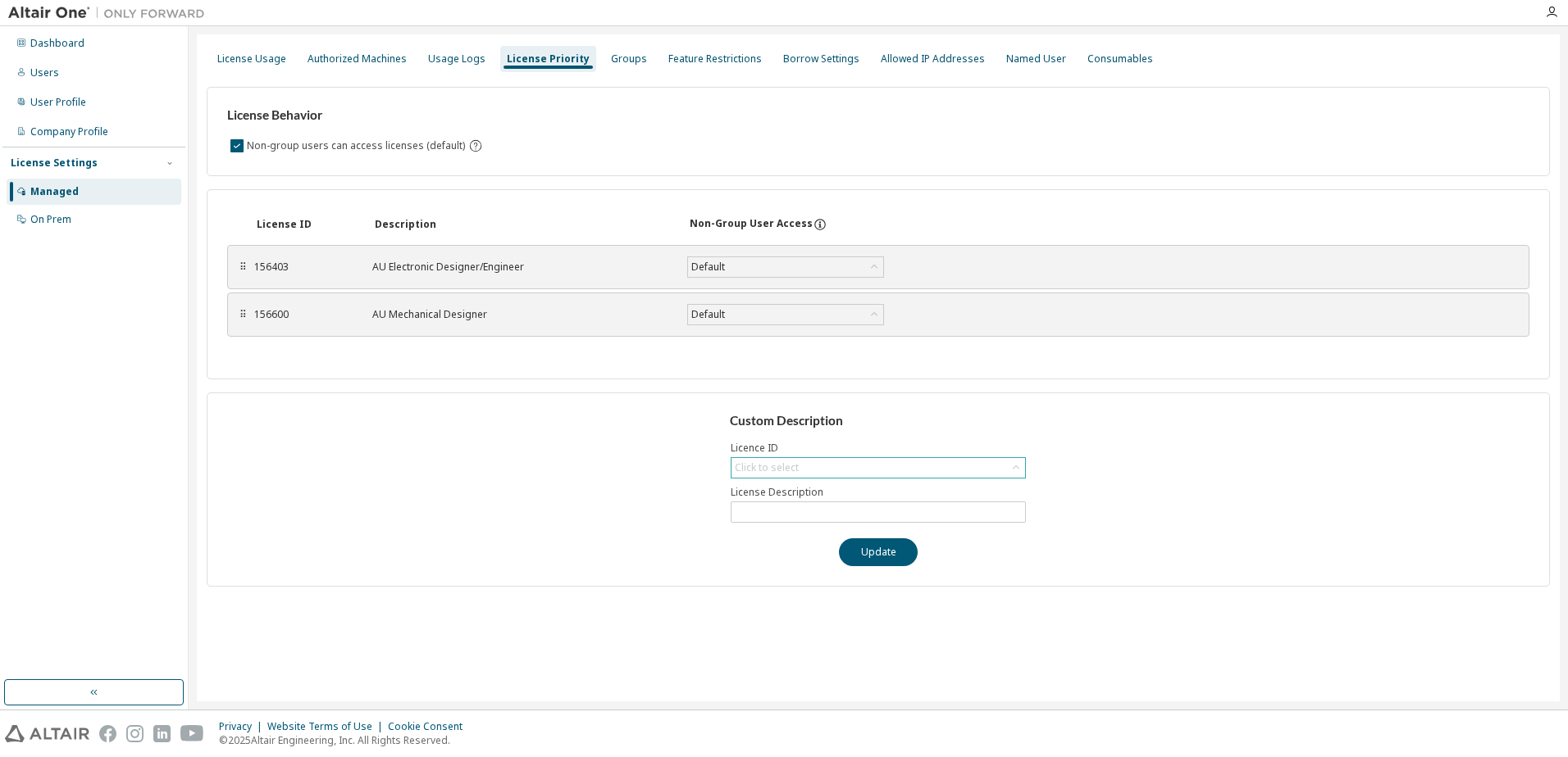
click at [798, 459] on div "Click to select" at bounding box center [766, 468] width 69 height 18
click at [790, 480] on span at bounding box center [877, 491] width 290 height 24
click at [789, 473] on div "Click to select" at bounding box center [767, 468] width 64 height 13
click at [805, 441] on label "Licence ID" at bounding box center [878, 448] width 295 height 13
click at [756, 278] on div "156403 AU Electronic Designer/Engineer Default Save" at bounding box center [618, 267] width 728 height 29
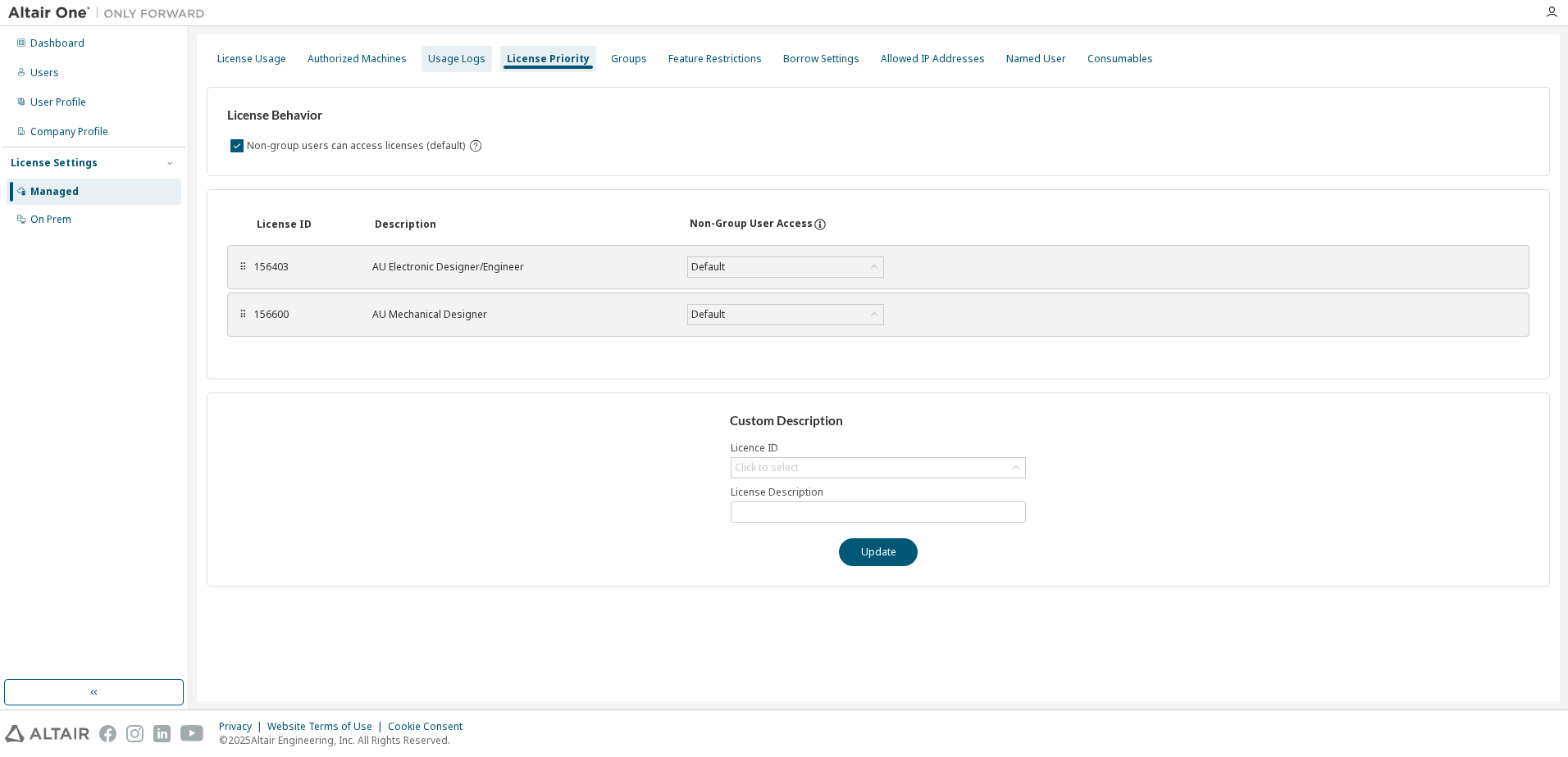
drag, startPoint x: 411, startPoint y: 63, endPoint x: 428, endPoint y: 65, distance: 17.1
click at [411, 64] on div "License Usage Authorized Machines Usage Logs License Priority Groups Feature Re…" at bounding box center [878, 58] width 1343 height 29
click at [439, 63] on div "Usage Logs" at bounding box center [457, 59] width 57 height 13
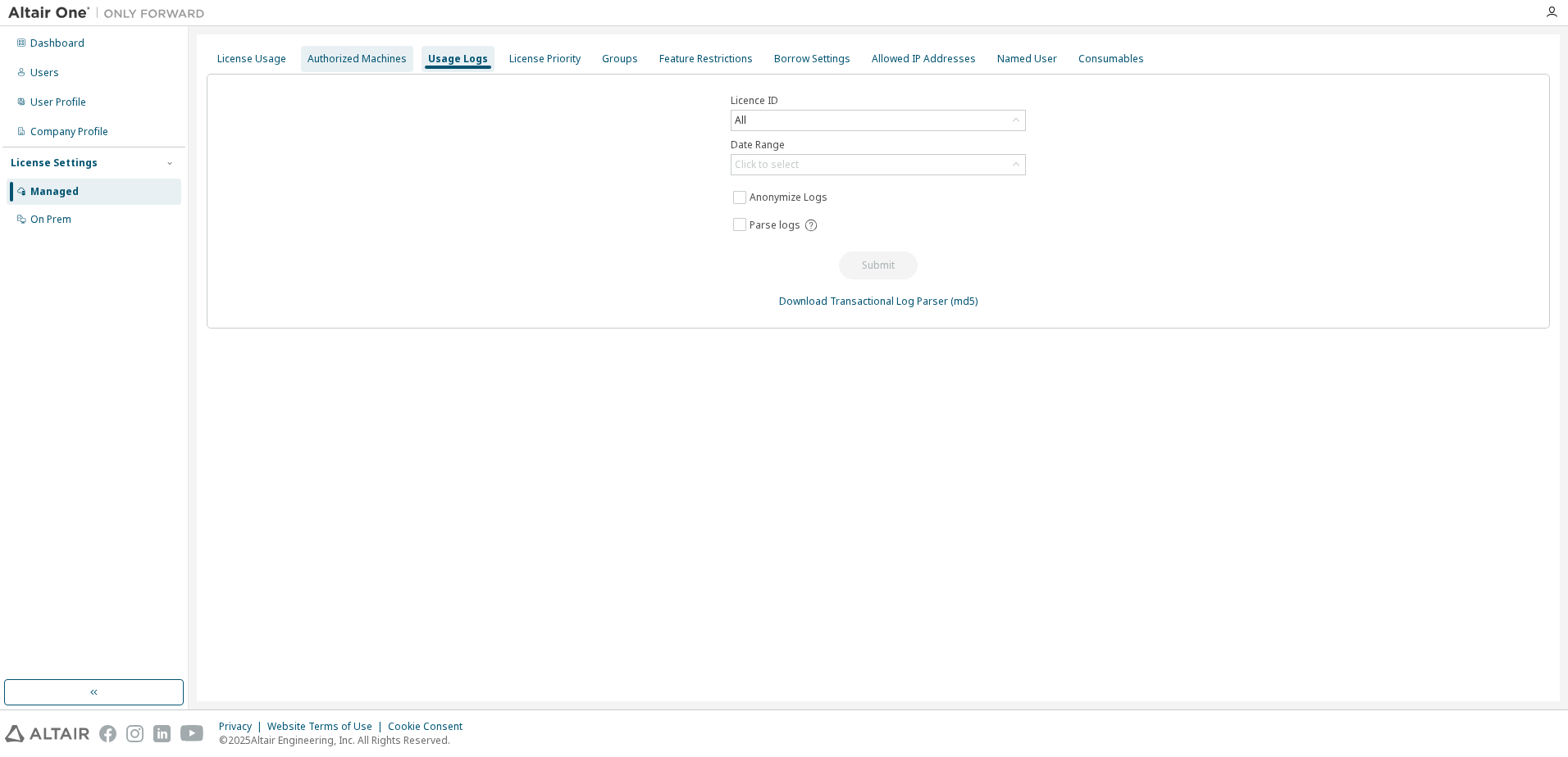
drag, startPoint x: 439, startPoint y: 63, endPoint x: 387, endPoint y: 56, distance: 52.5
click at [387, 56] on div "Authorized Machines" at bounding box center [357, 59] width 100 height 13
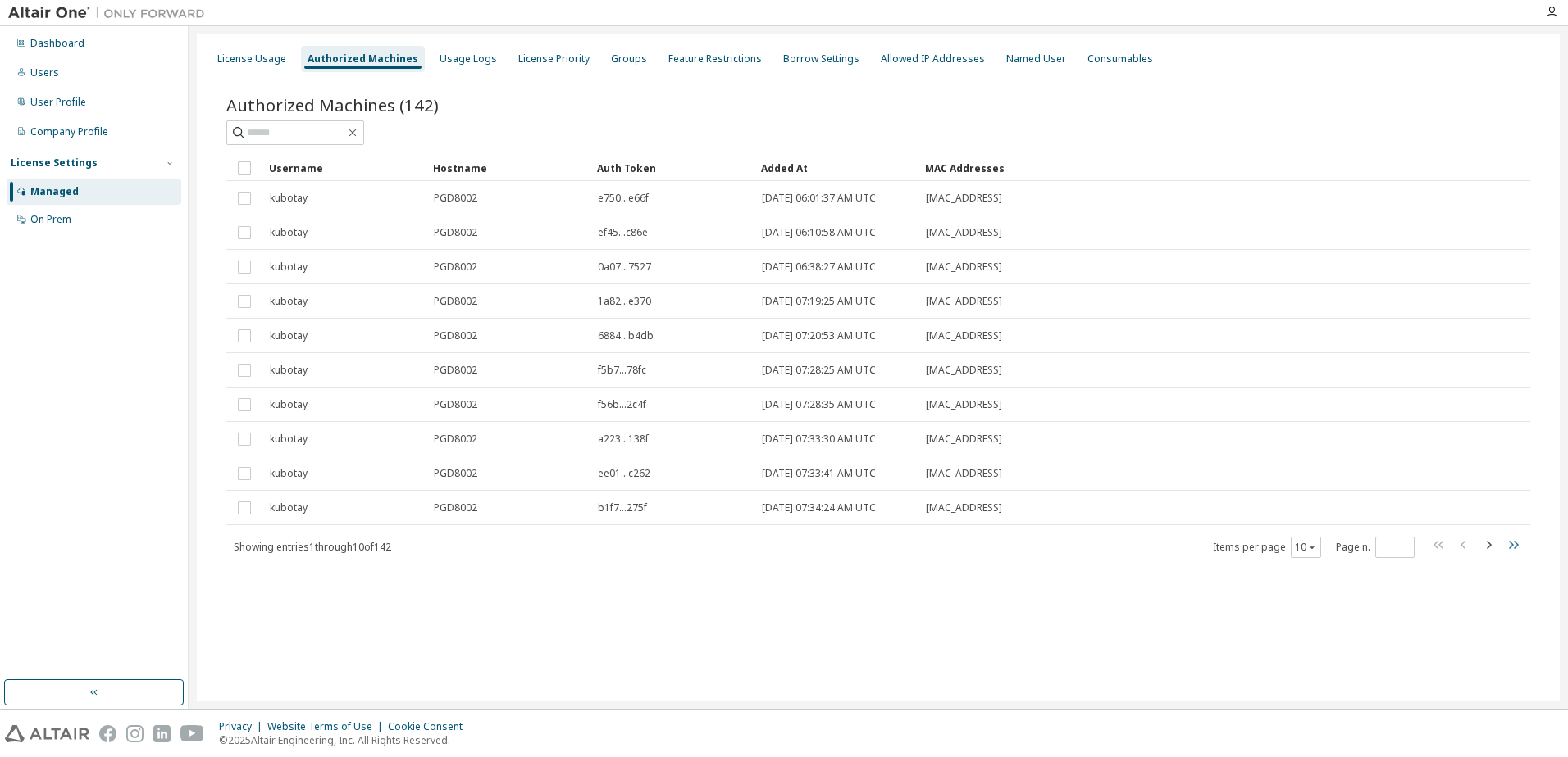
click at [1514, 551] on icon "button" at bounding box center [1513, 545] width 20 height 20
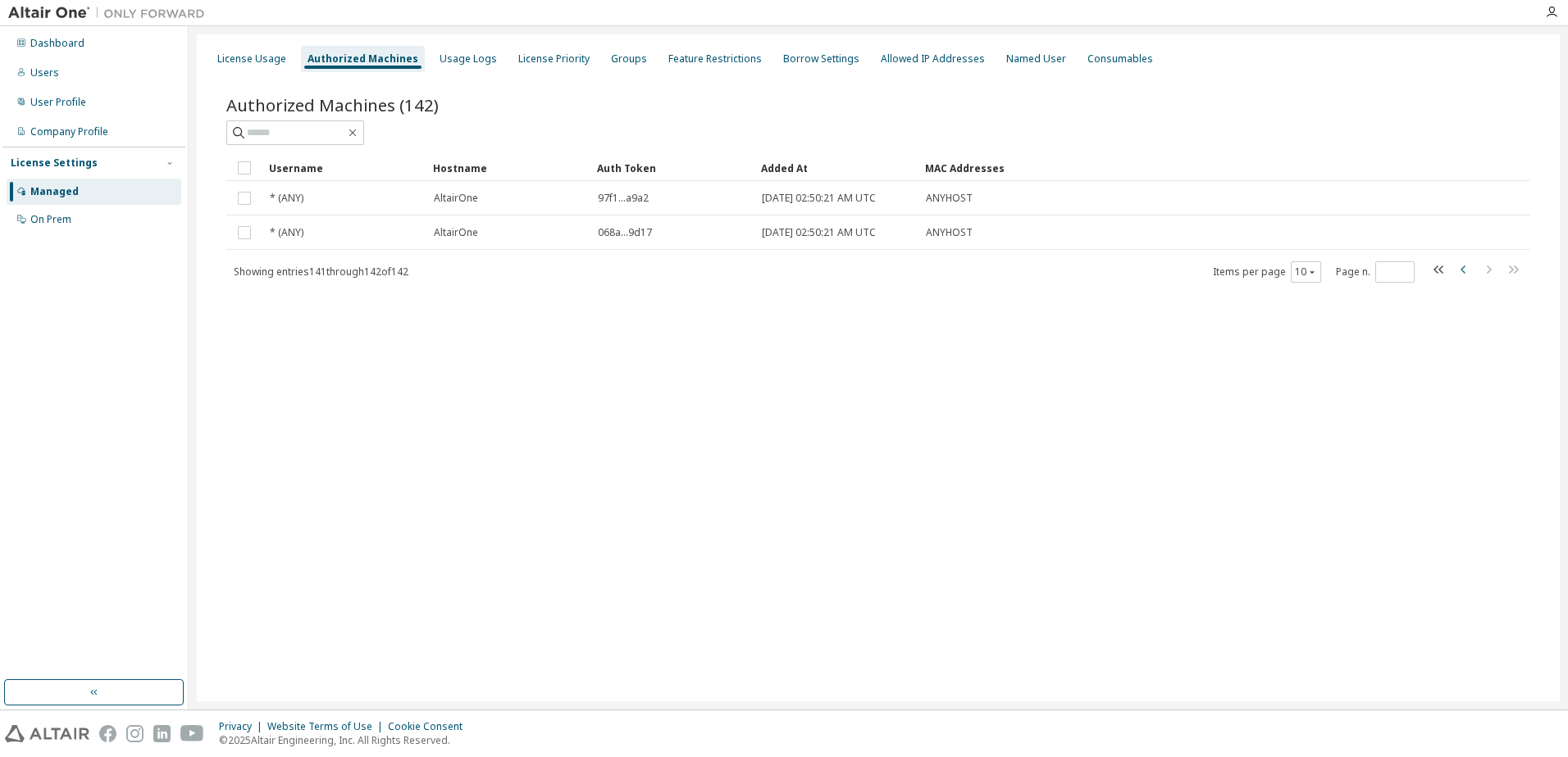
click at [1463, 274] on icon "button" at bounding box center [1463, 270] width 20 height 20
type input "**"
